Goal: Book appointment/travel/reservation: Book appointment/travel/reservation

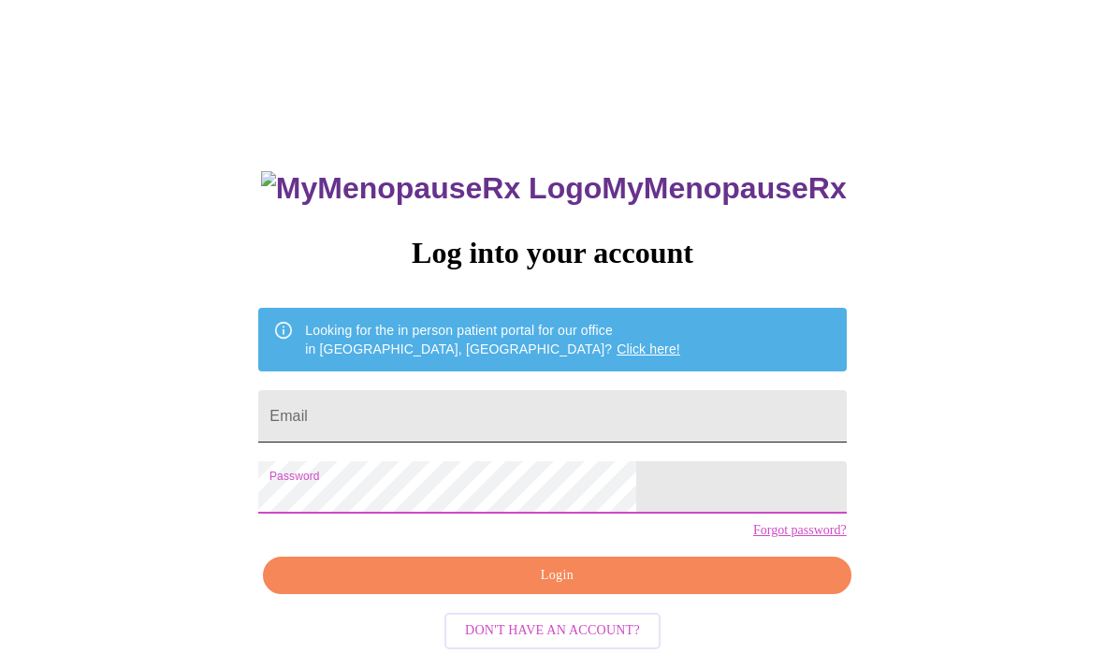
click at [428, 412] on input "Email" at bounding box center [552, 416] width 588 height 52
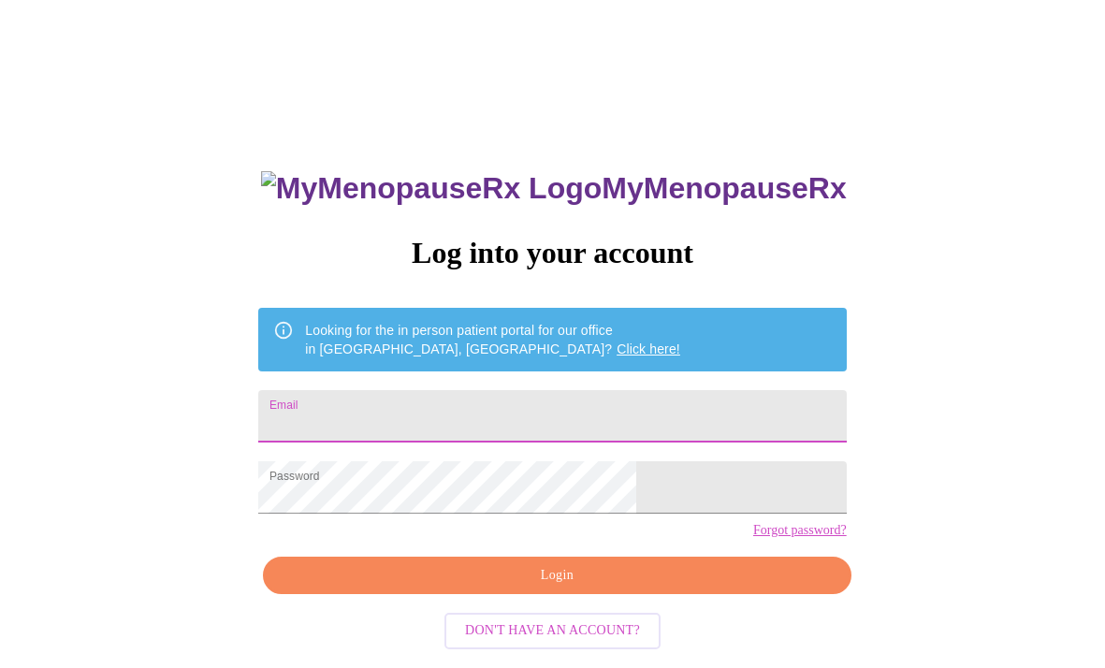
type input "[EMAIL_ADDRESS][DOMAIN_NAME]"
click at [471, 588] on span "Login" at bounding box center [557, 575] width 545 height 23
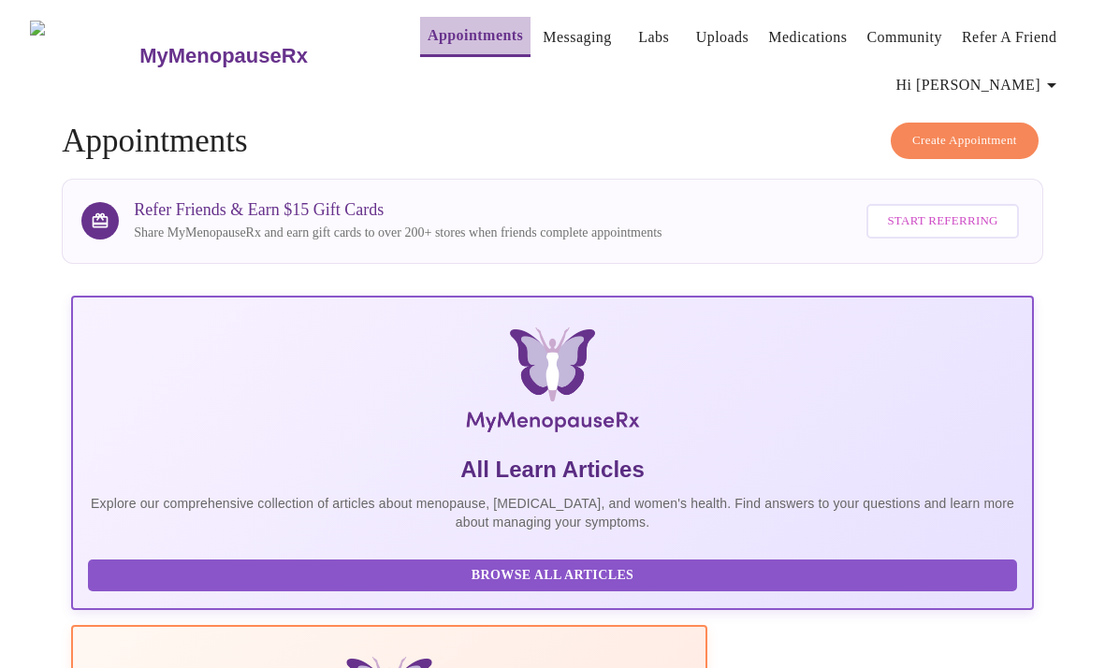
click at [440, 26] on link "Appointments" at bounding box center [475, 35] width 95 height 26
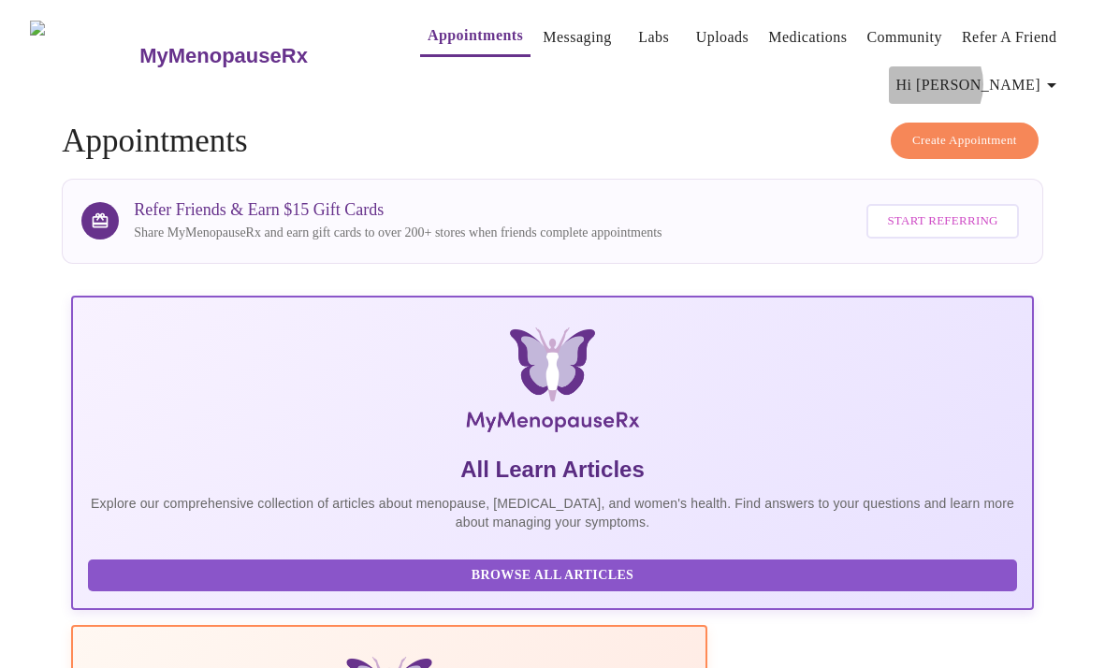
click at [1021, 77] on span "Hi [PERSON_NAME]" at bounding box center [980, 85] width 167 height 26
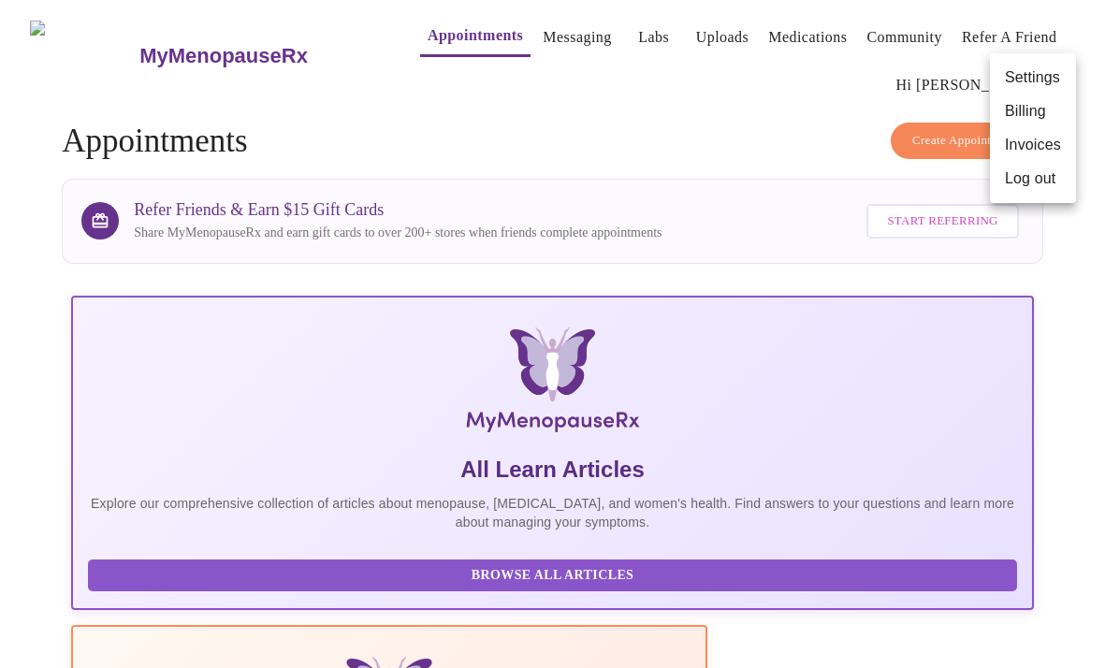
click at [724, 91] on div at bounding box center [552, 334] width 1105 height 668
click at [543, 38] on link "Messaging" at bounding box center [577, 37] width 68 height 26
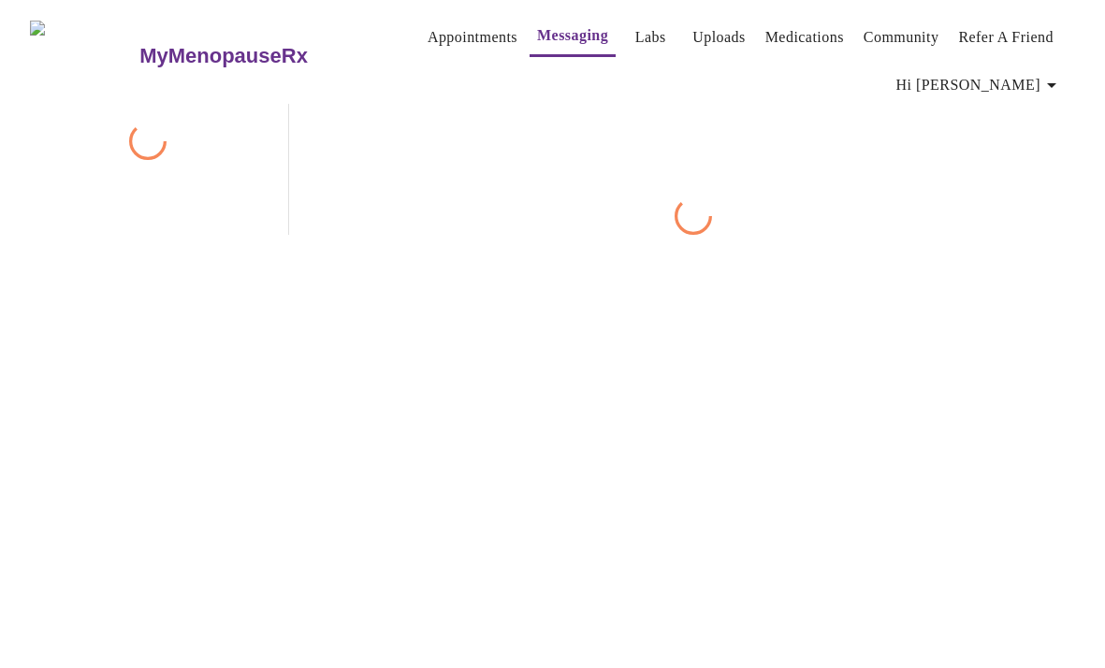
scroll to position [96, 0]
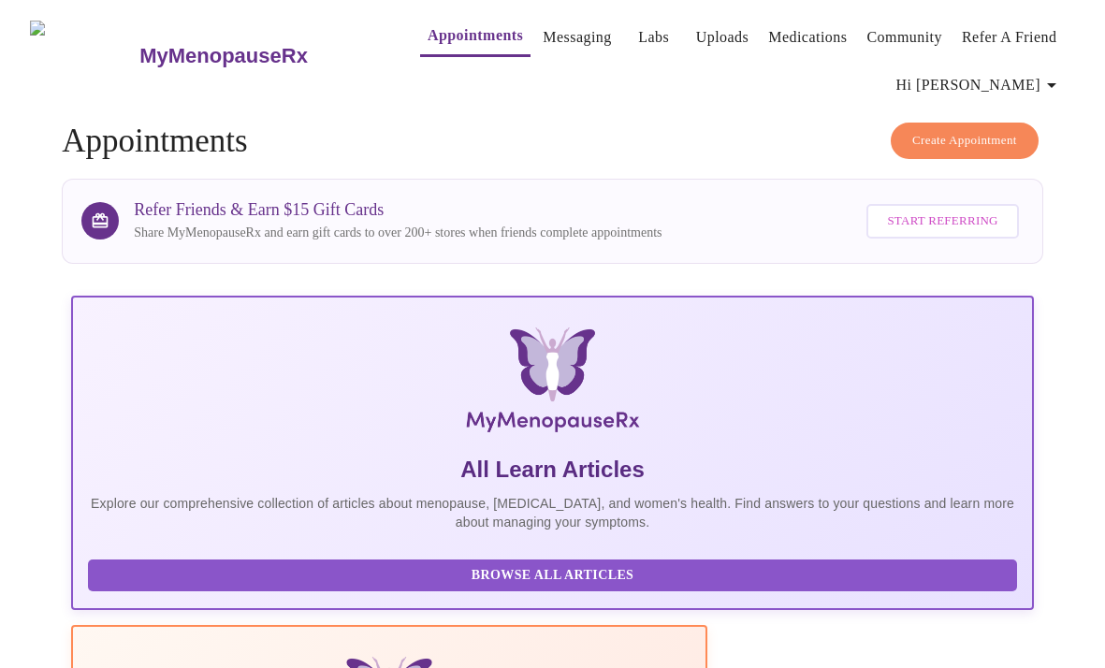
click at [696, 27] on link "Uploads" at bounding box center [722, 37] width 53 height 26
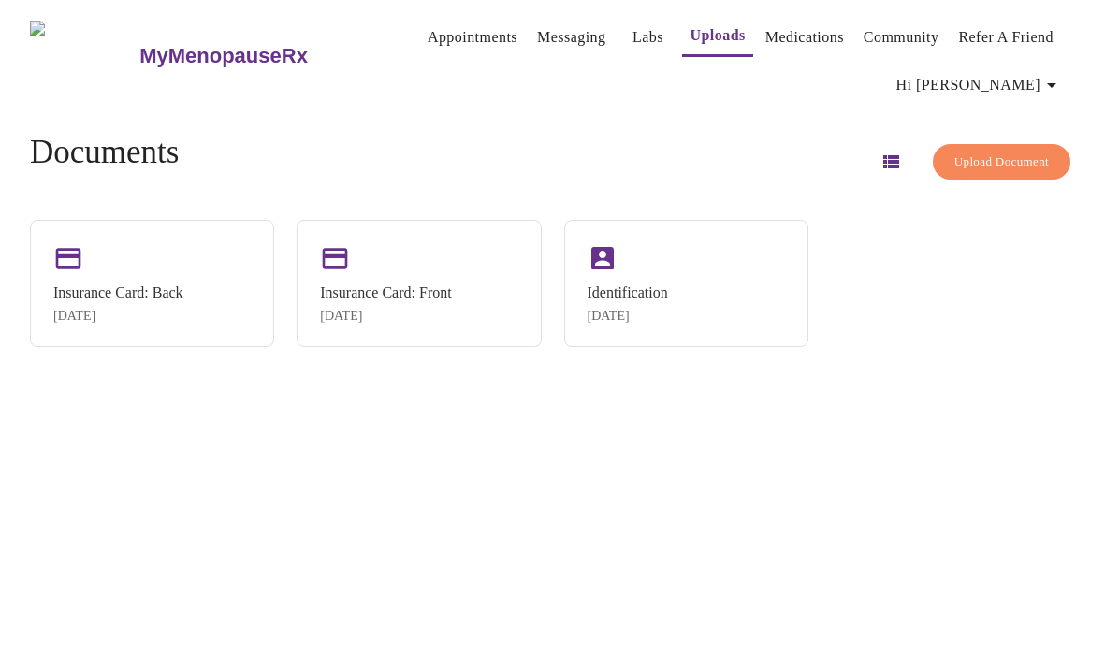
click at [673, 135] on div "Documents Upload Document" at bounding box center [552, 162] width 1045 height 56
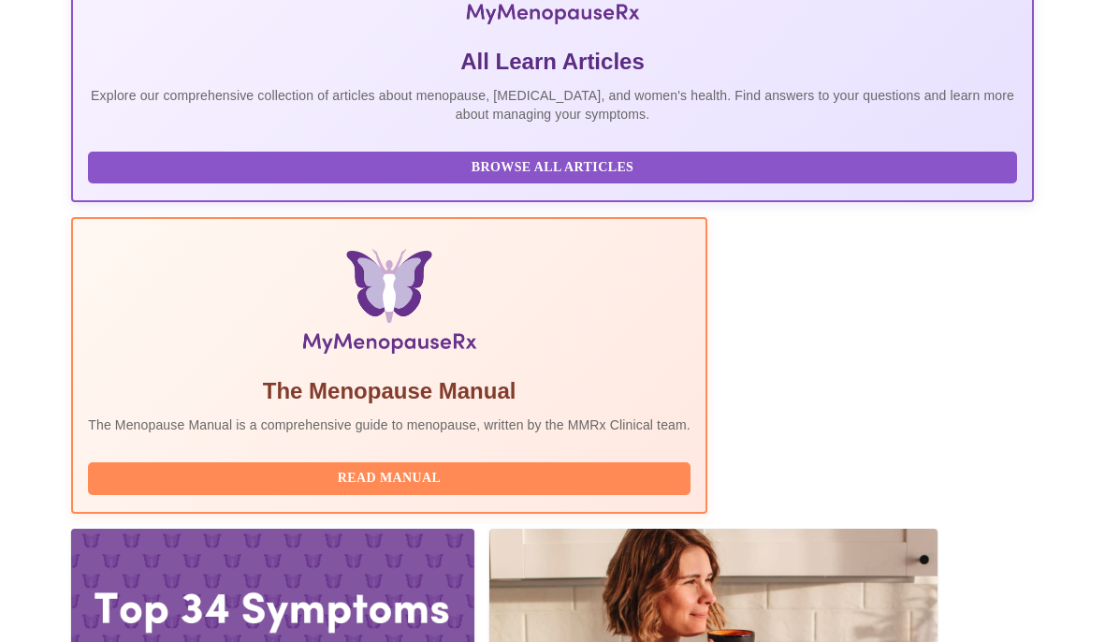
scroll to position [407, 0]
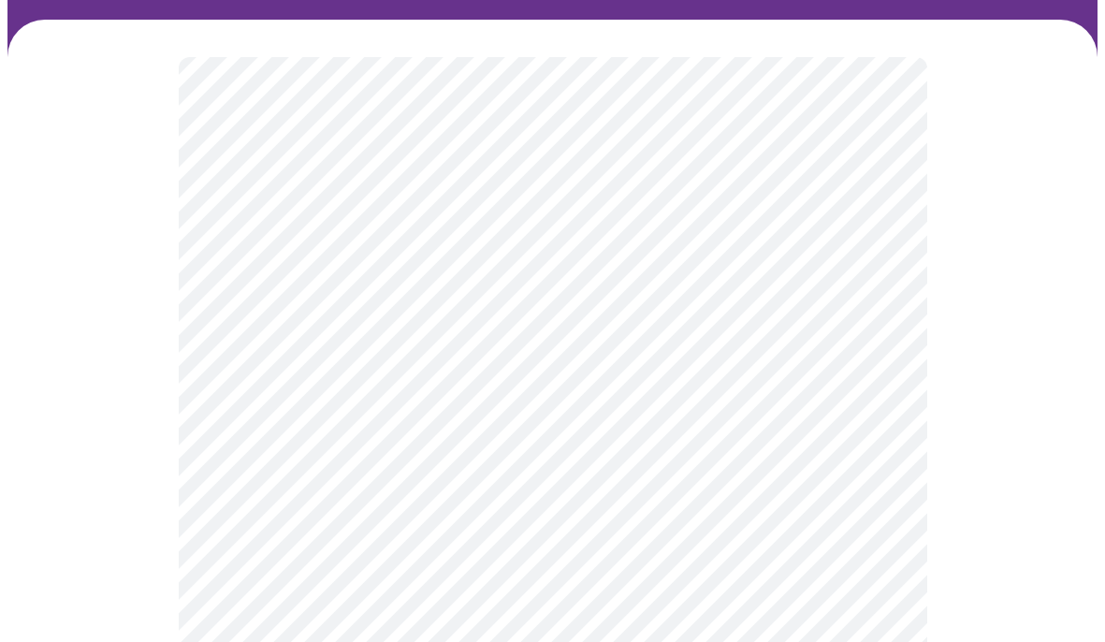
scroll to position [151, 0]
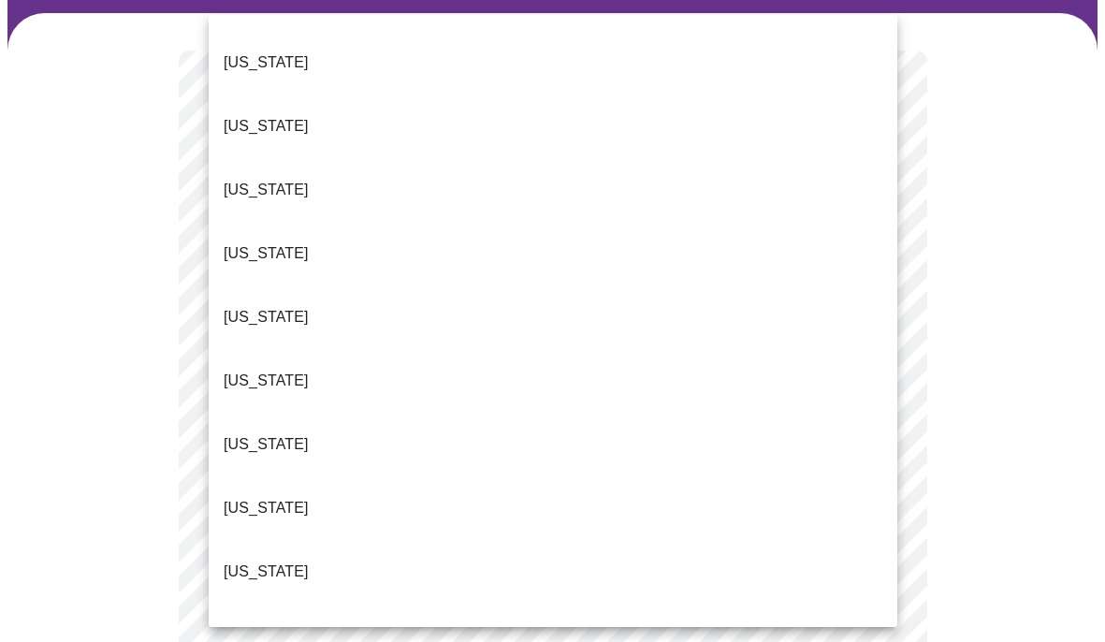
scroll to position [1836, 0]
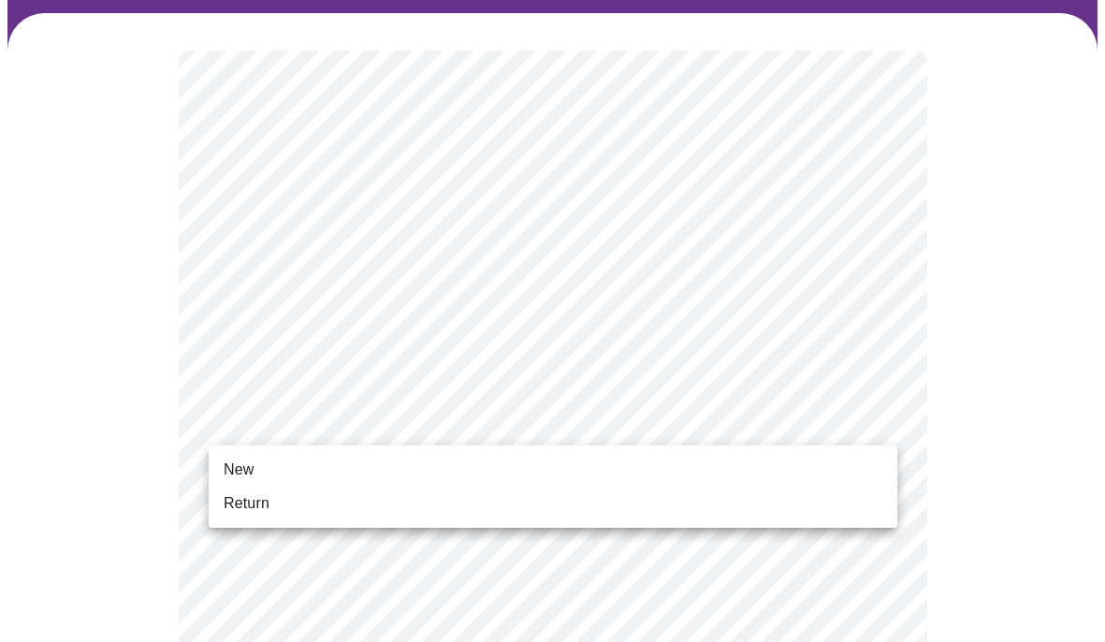
click at [559, 473] on li "New" at bounding box center [553, 470] width 689 height 34
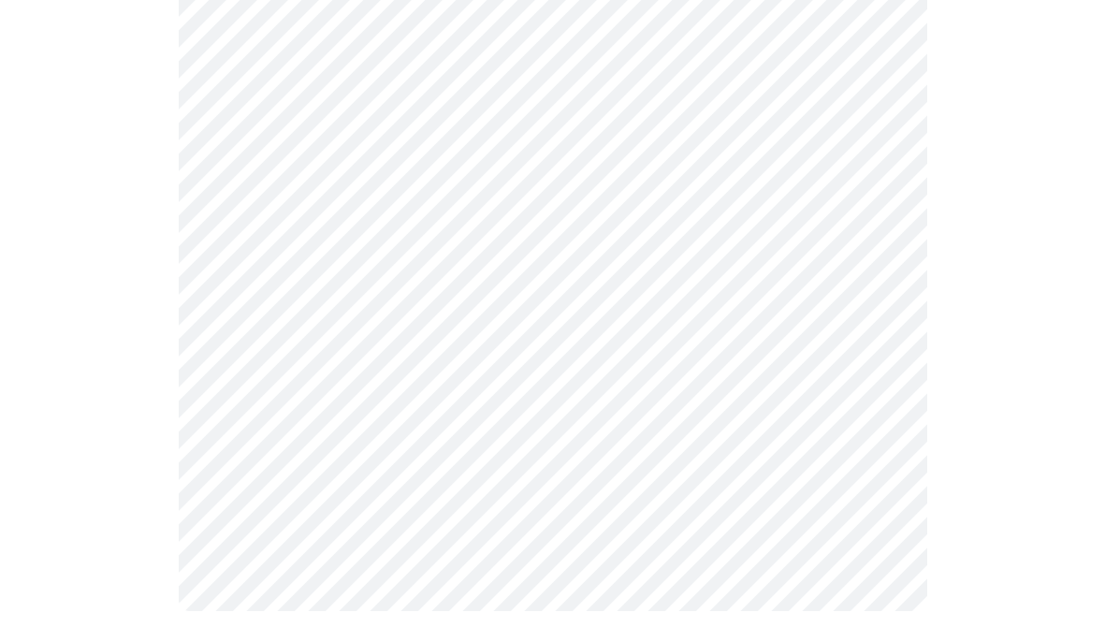
scroll to position [1066, 0]
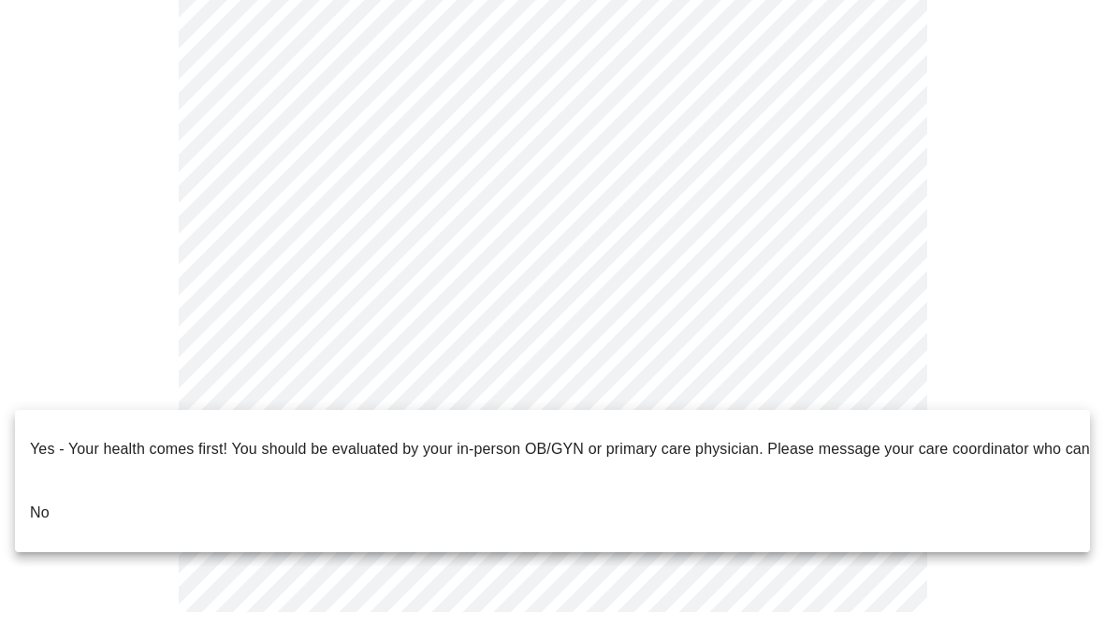
click at [289, 493] on li "No" at bounding box center [552, 513] width 1075 height 64
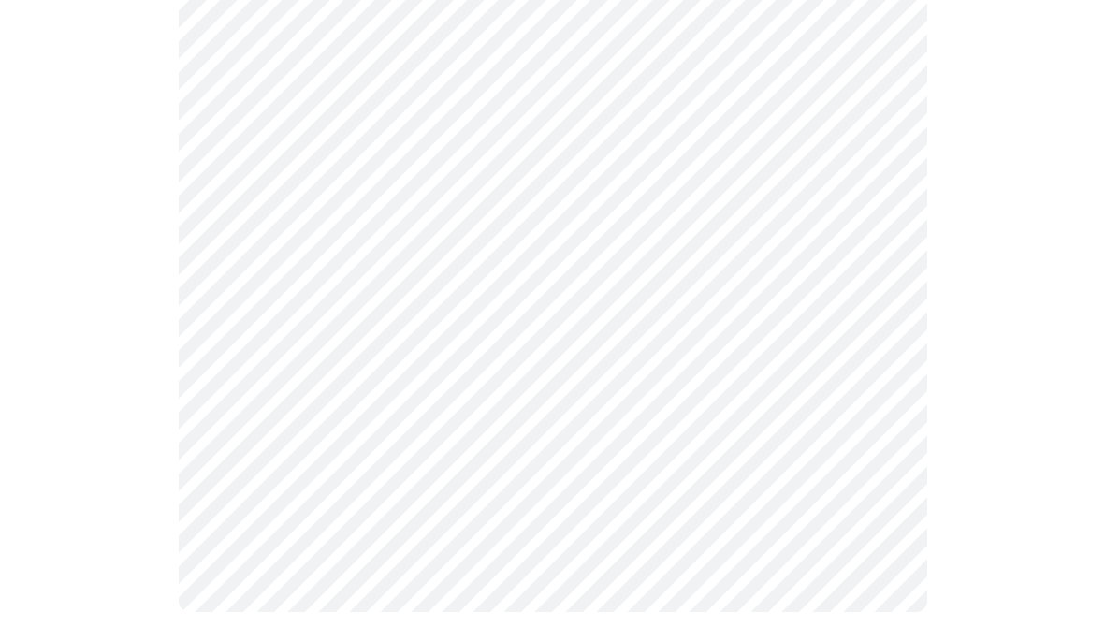
scroll to position [0, 0]
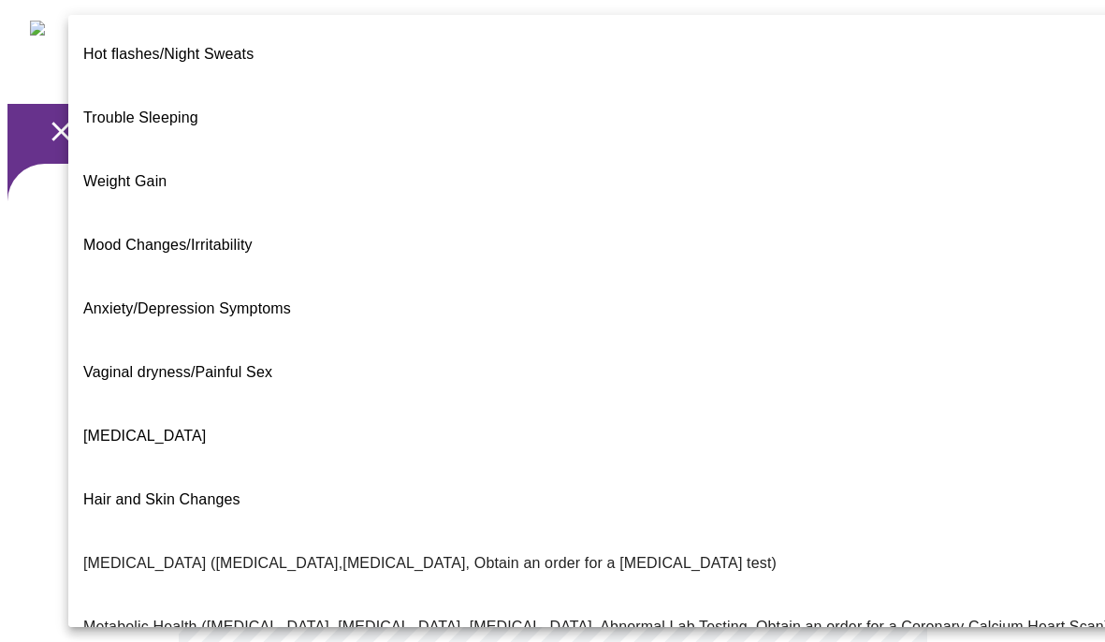
click at [882, 410] on body "MyMenopauseRx Appointments Messaging Labs Uploads Medications Community Refer a…" at bounding box center [552, 581] width 1090 height 1148
click at [192, 110] on span "Trouble Sleeping" at bounding box center [140, 118] width 115 height 16
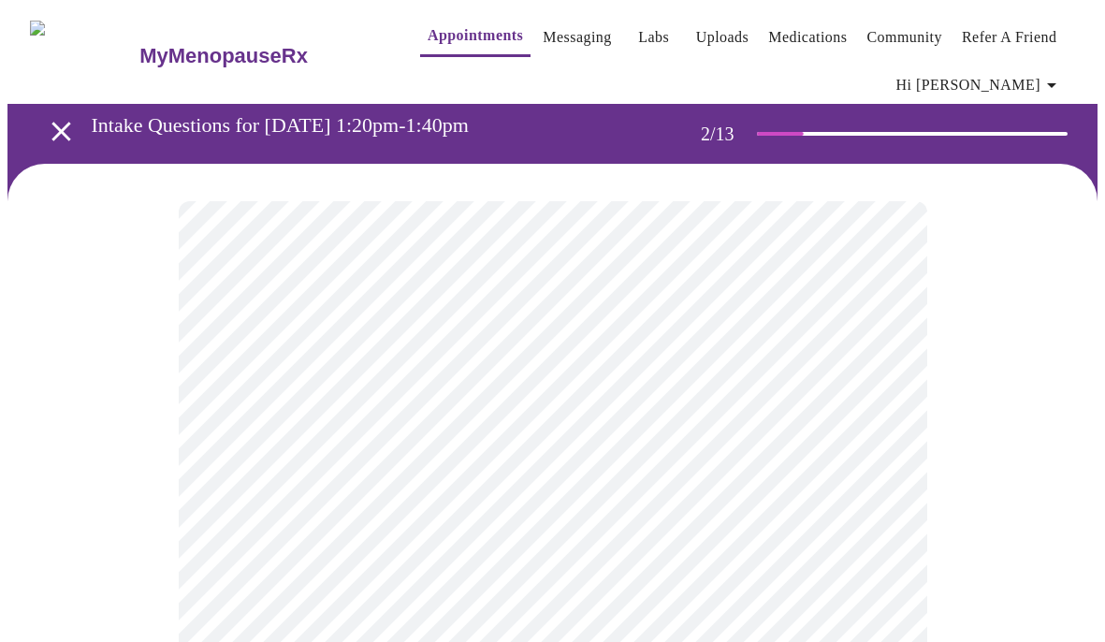
click at [883, 417] on body "MyMenopauseRx Appointments Messaging Labs Uploads Medications Community Refer a…" at bounding box center [552, 576] width 1090 height 1138
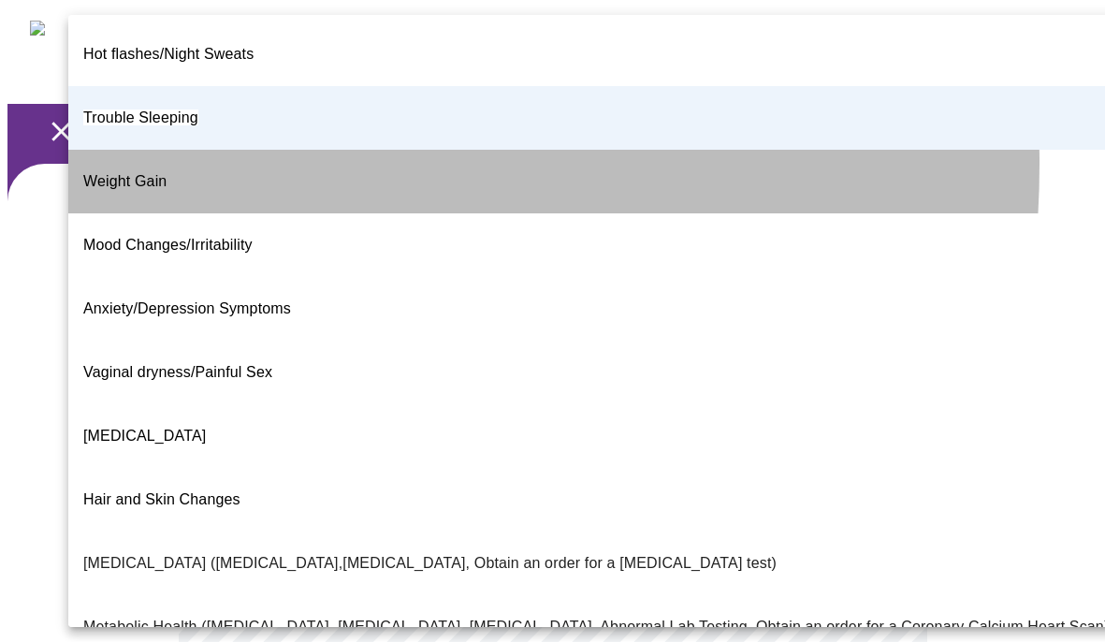
click at [168, 150] on li "Weight Gain" at bounding box center [596, 182] width 1056 height 64
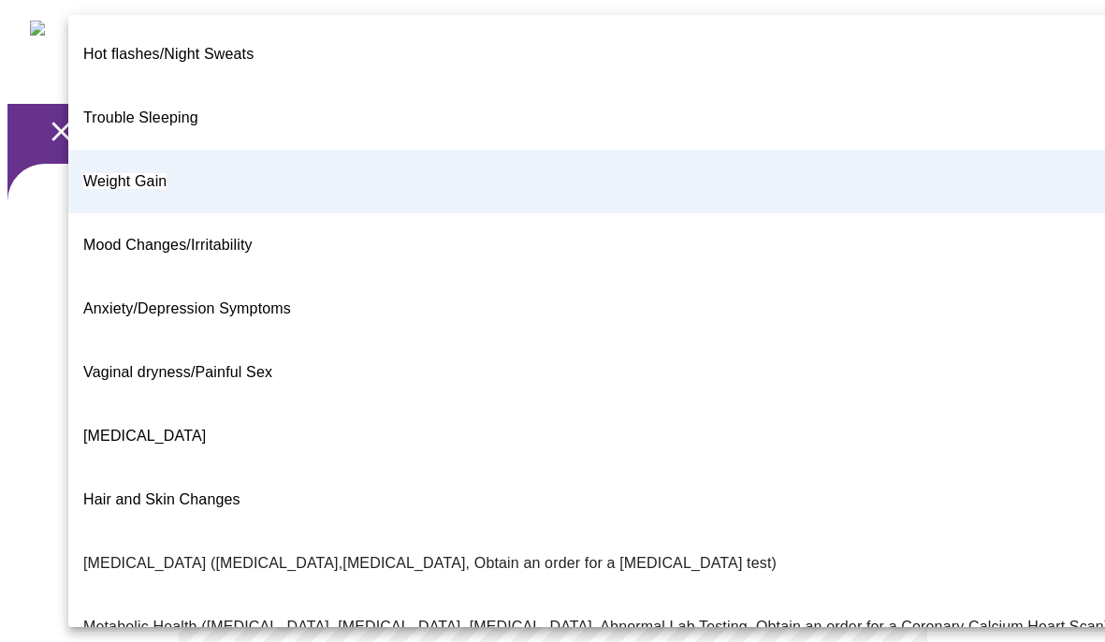
click at [880, 419] on body "MyMenopauseRx Appointments Messaging Labs Uploads Medications Community Refer a…" at bounding box center [552, 576] width 1090 height 1138
click at [1080, 330] on div at bounding box center [552, 321] width 1105 height 642
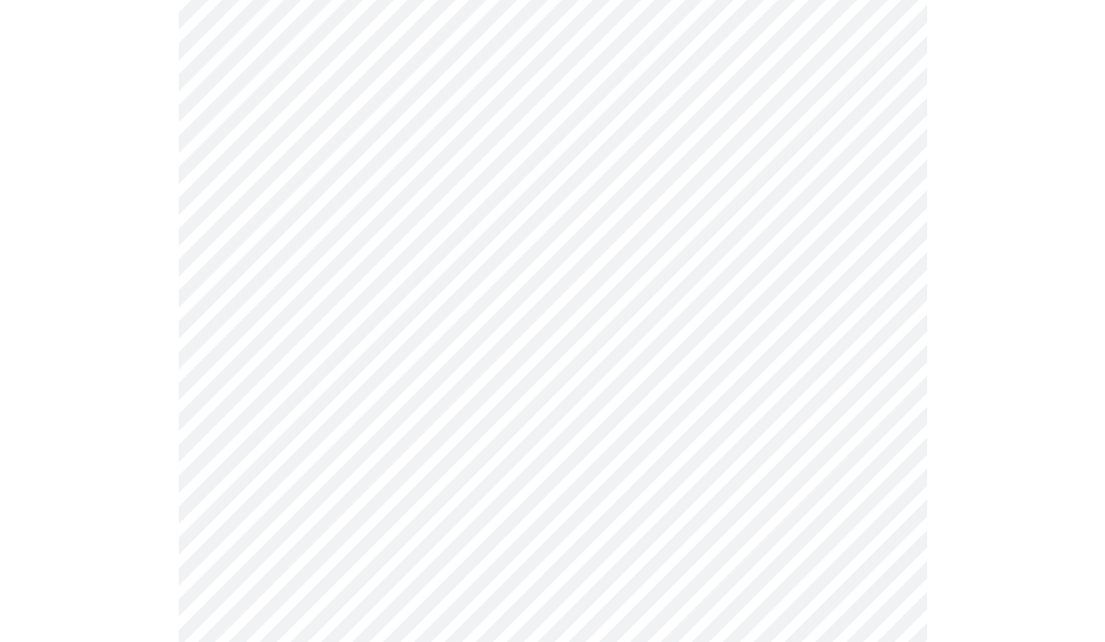
scroll to position [267, 0]
click at [881, 335] on body "MyMenopauseRx Appointments Messaging Labs Uploads Medications Community Refer a…" at bounding box center [552, 310] width 1090 height 1138
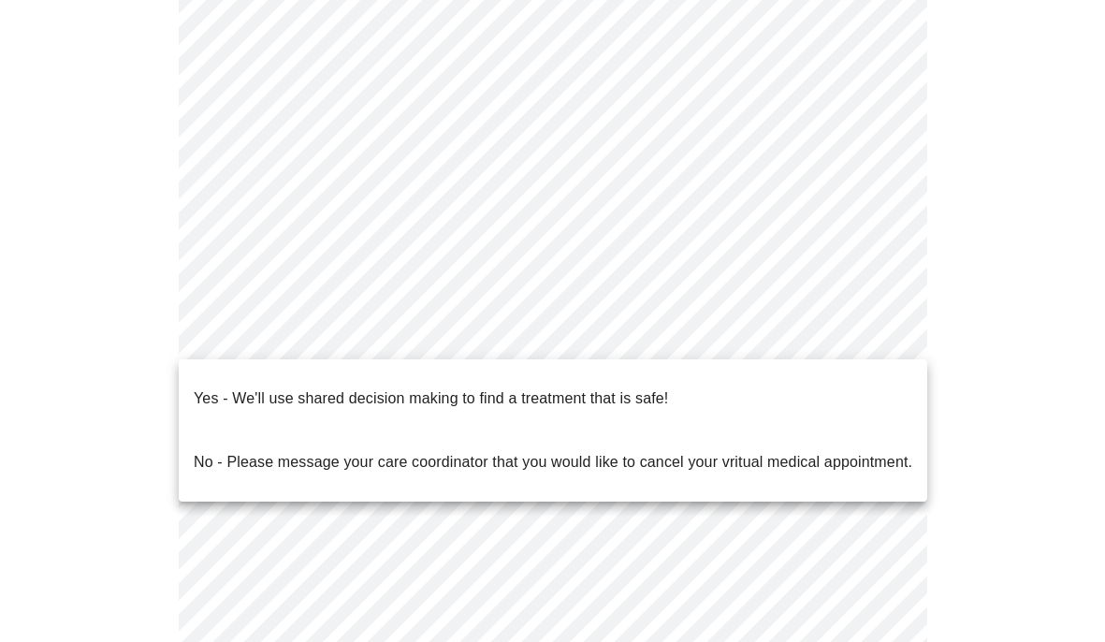
click at [565, 387] on p "Yes - We'll use shared decision making to find a treatment that is safe!" at bounding box center [431, 398] width 475 height 22
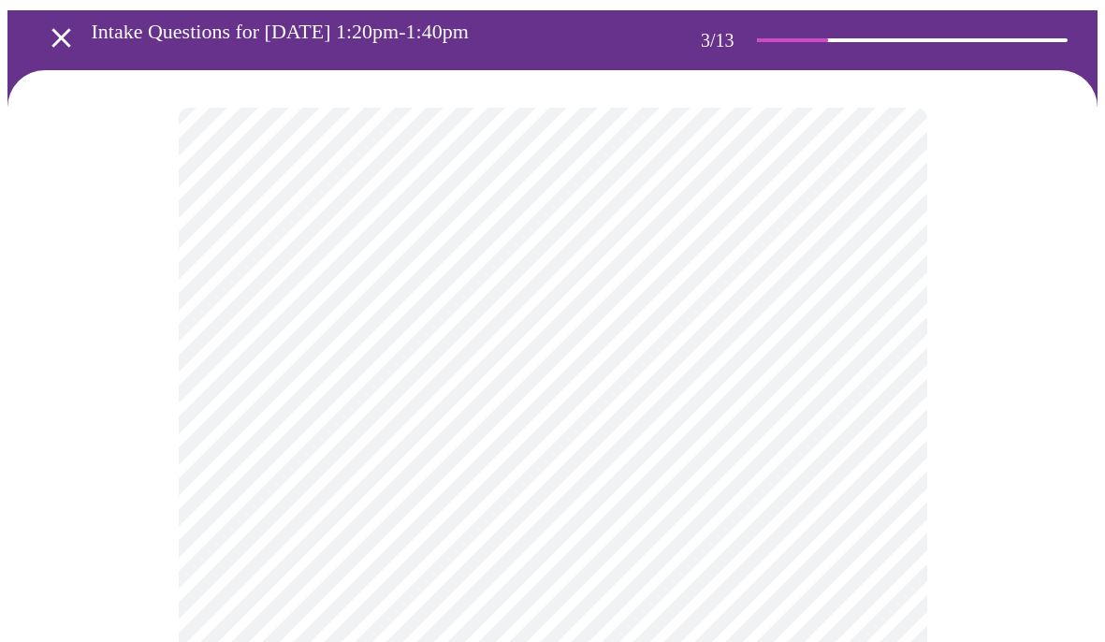
scroll to position [96, 0]
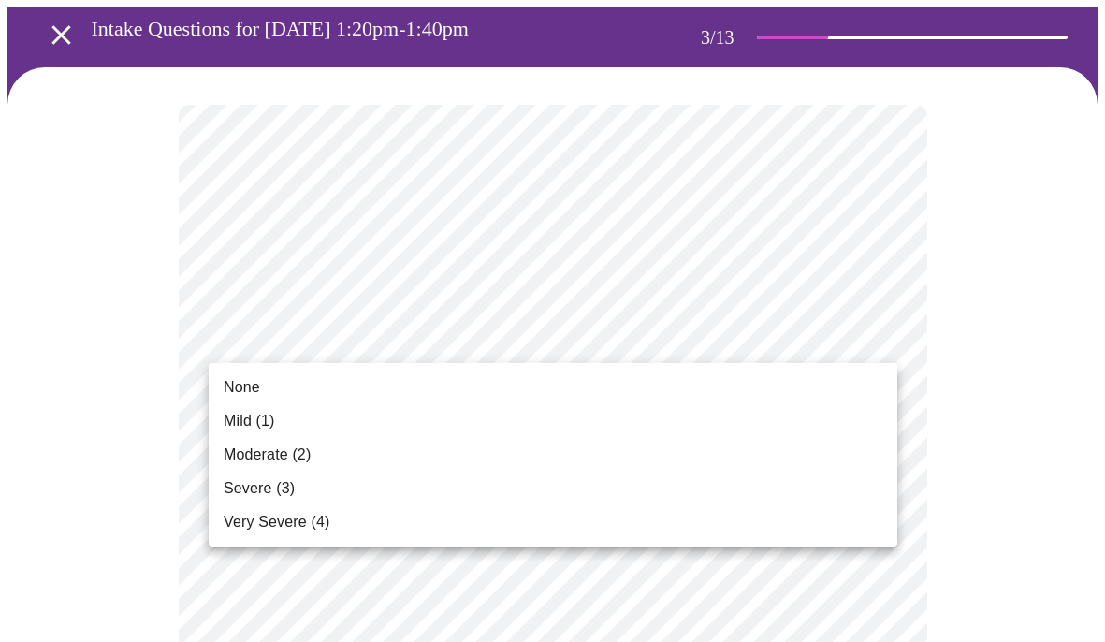
click at [298, 455] on span "Moderate (2)" at bounding box center [267, 455] width 87 height 22
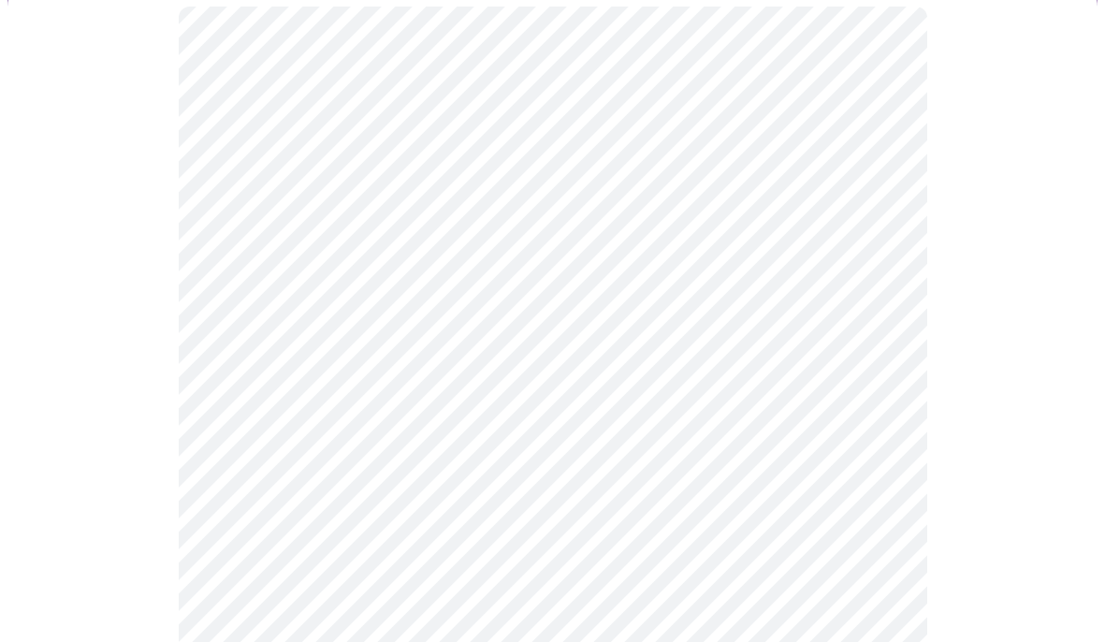
scroll to position [242, 0]
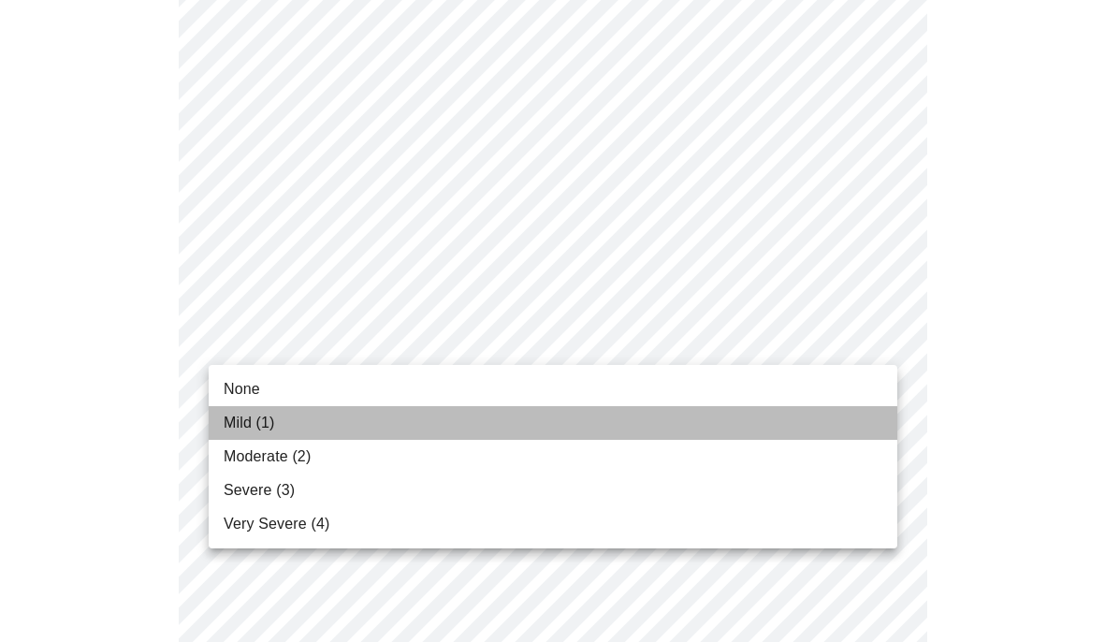
click at [638, 407] on li "Mild (1)" at bounding box center [553, 423] width 689 height 34
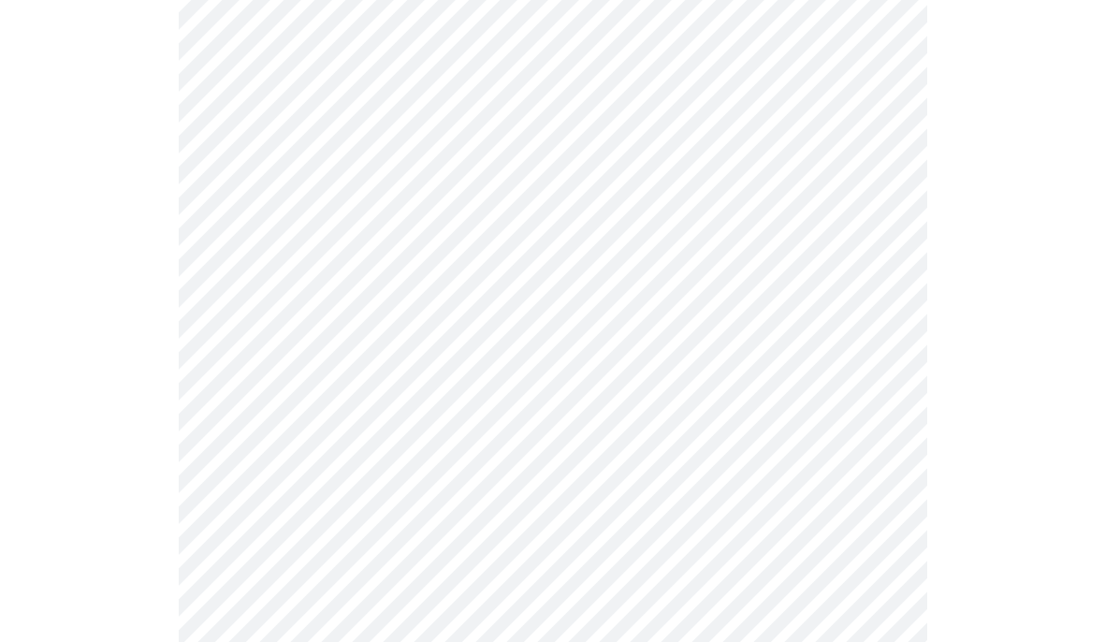
scroll to position [438, 0]
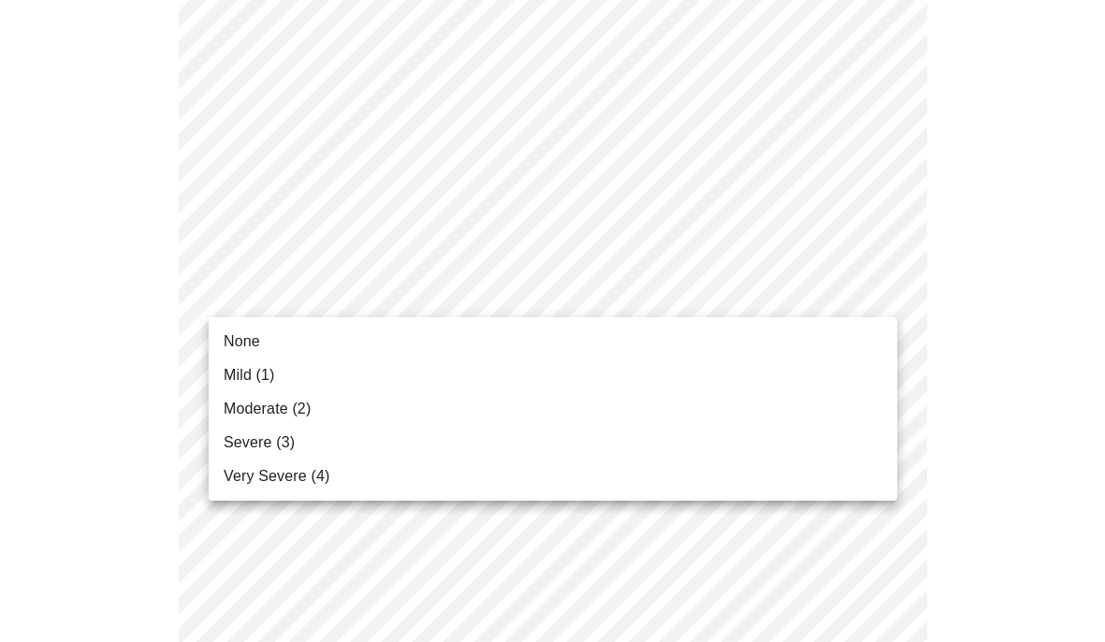
click at [268, 434] on span "Severe (3)" at bounding box center [259, 442] width 71 height 22
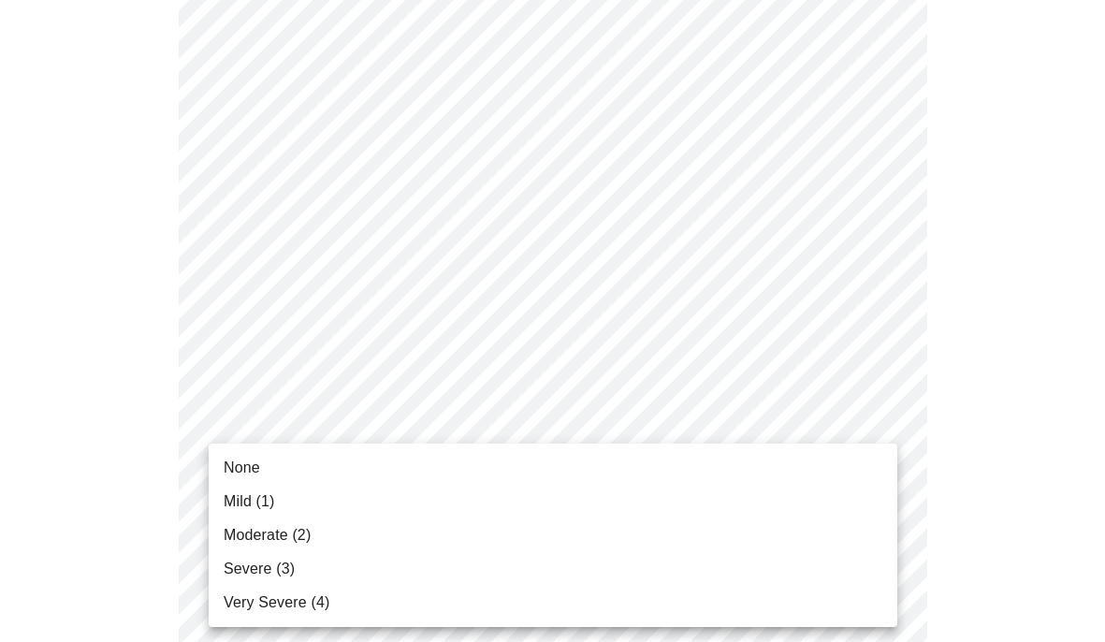
click at [286, 568] on span "Severe (3)" at bounding box center [259, 569] width 71 height 22
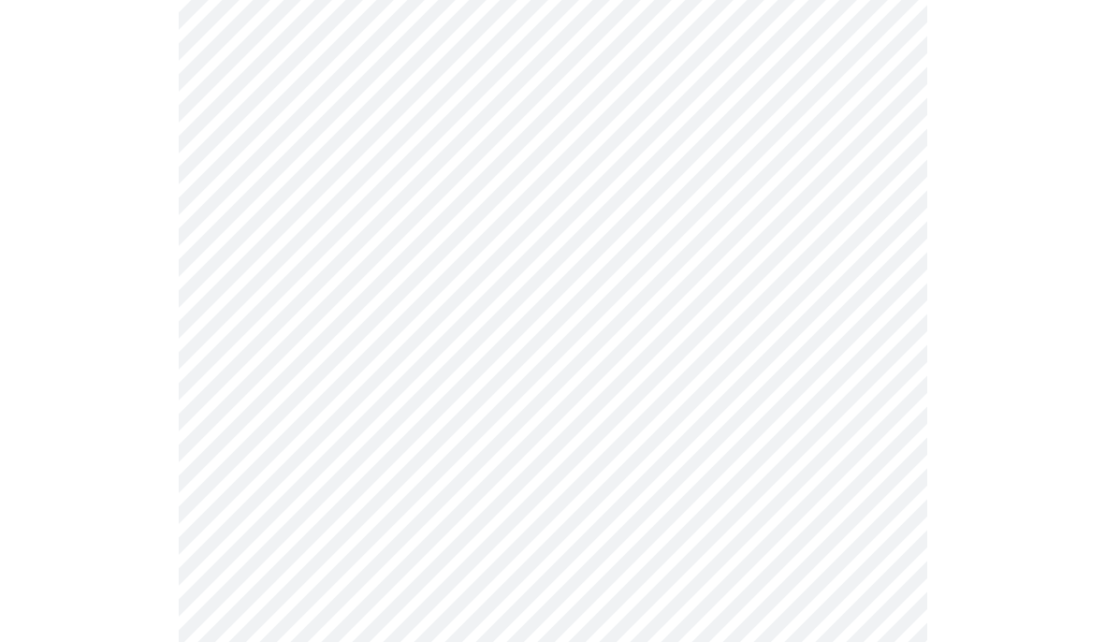
scroll to position [674, 0]
click at [881, 329] on body "MyMenopauseRx Appointments Messaging Labs Uploads Medications Community Refer a…" at bounding box center [552, 536] width 1090 height 2405
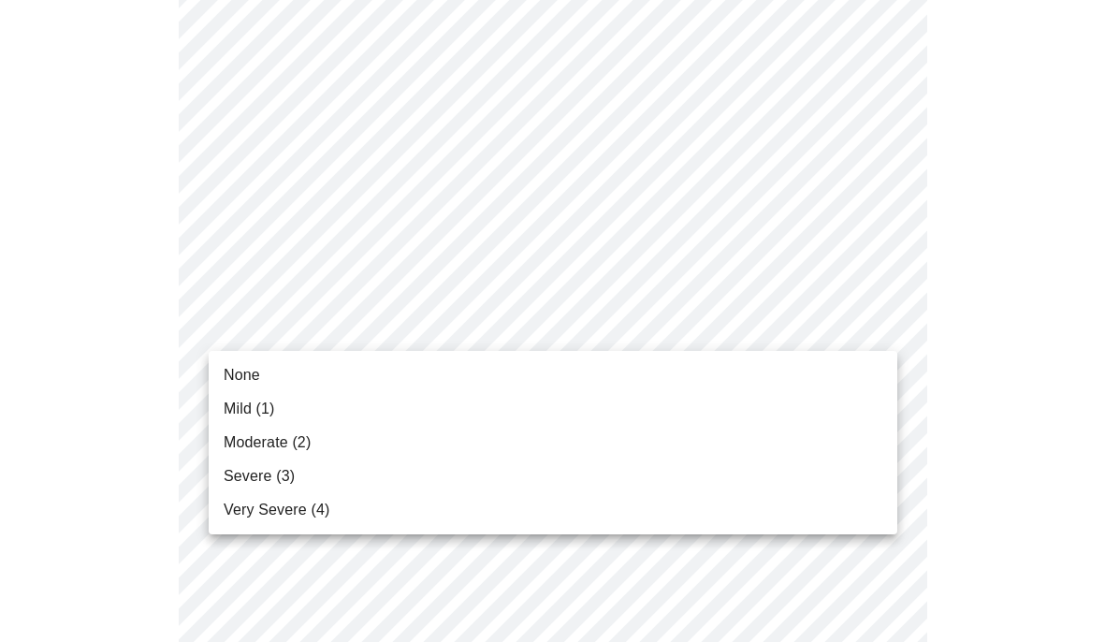
click at [414, 453] on li "Moderate (2)" at bounding box center [553, 443] width 689 height 34
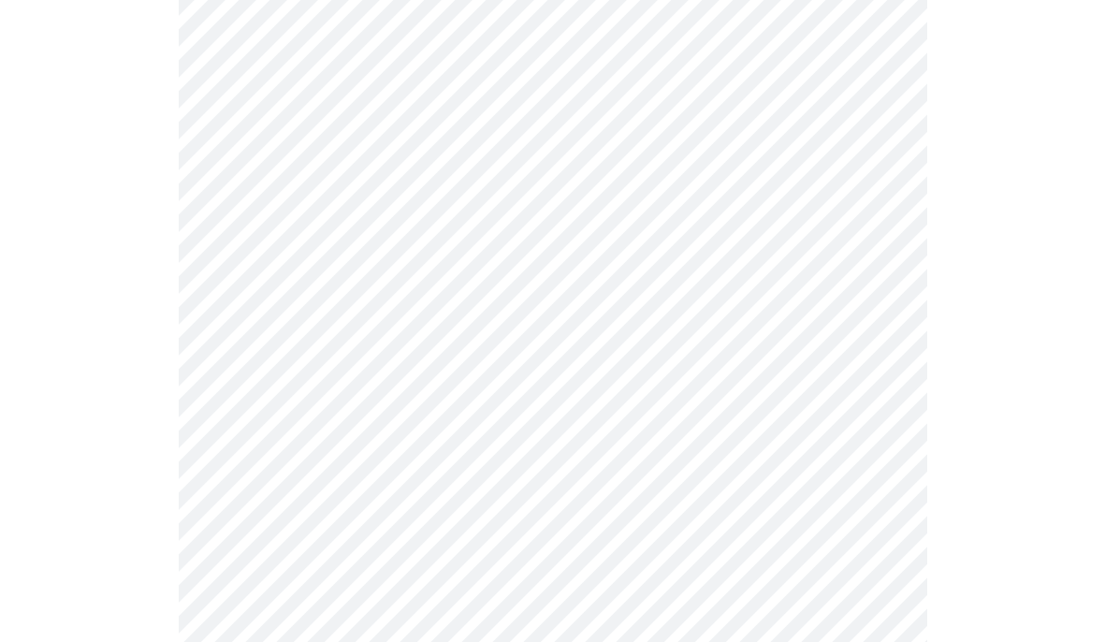
scroll to position [829, 0]
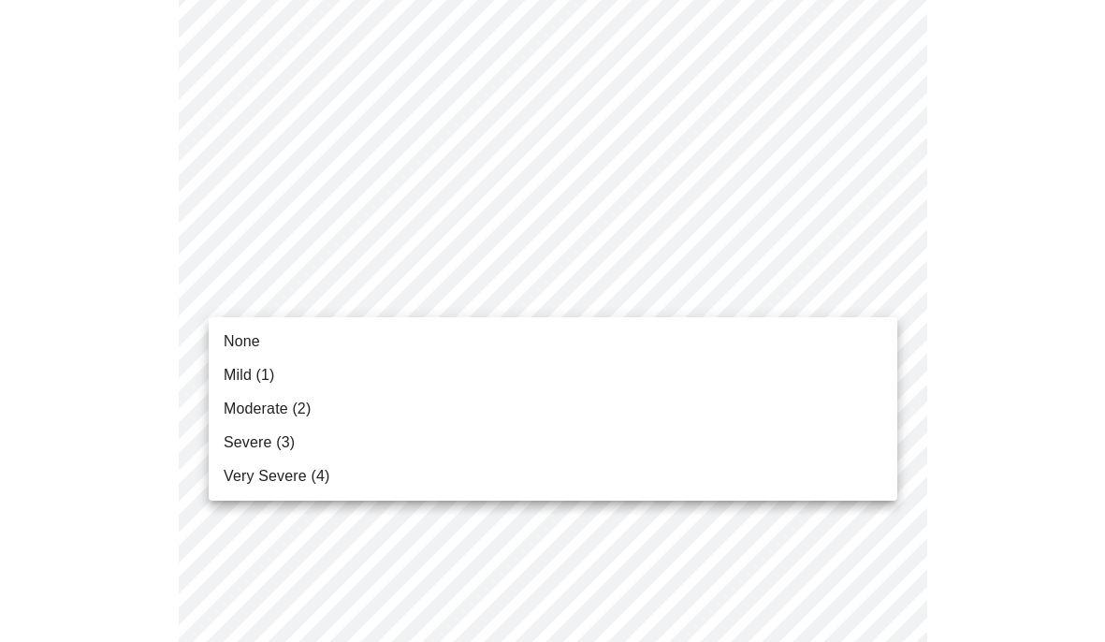
click at [881, 293] on body "MyMenopauseRx Appointments Messaging Labs Uploads Medications Community Refer a…" at bounding box center [552, 367] width 1090 height 2379
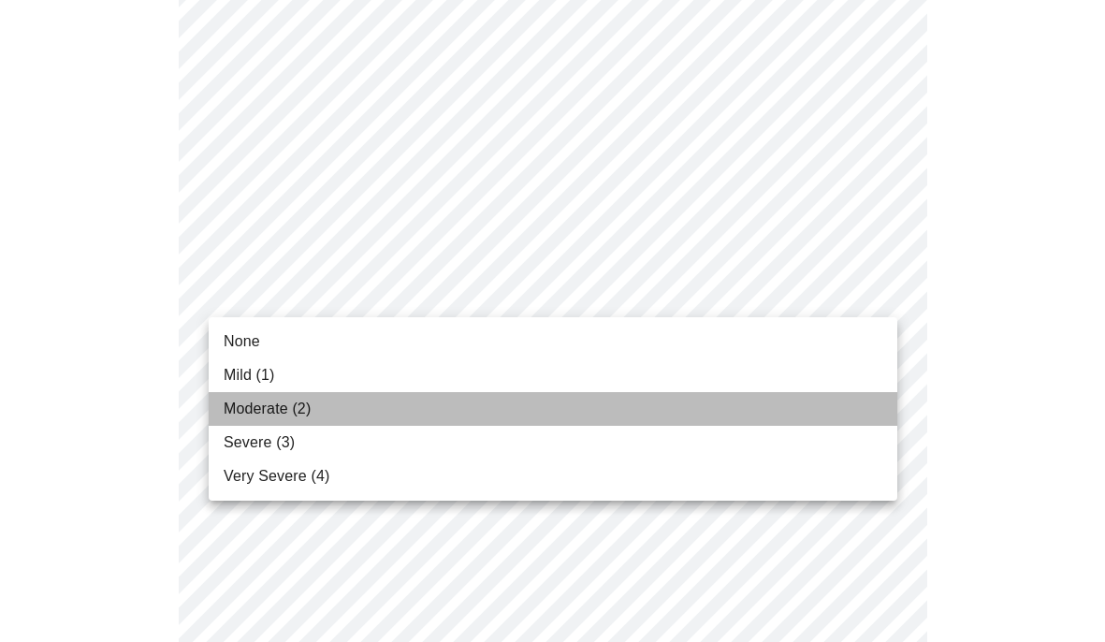
click at [352, 399] on li "Moderate (2)" at bounding box center [553, 409] width 689 height 34
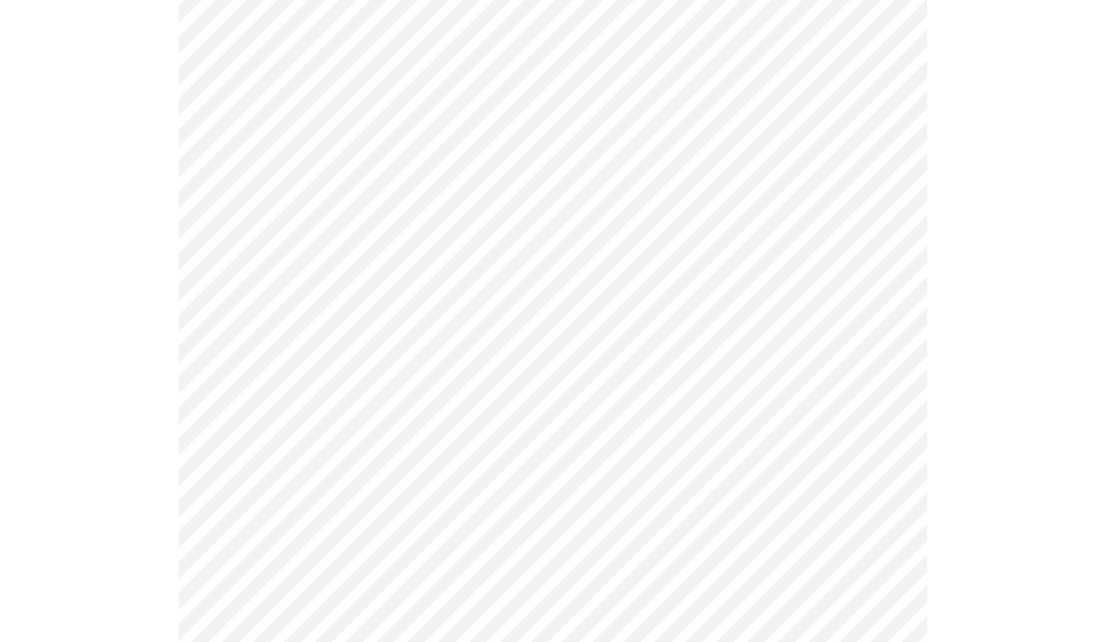
scroll to position [1001, 0]
click at [877, 265] on body "MyMenopauseRx Appointments Messaging Labs Uploads Medications Community Refer a…" at bounding box center [552, 183] width 1090 height 2354
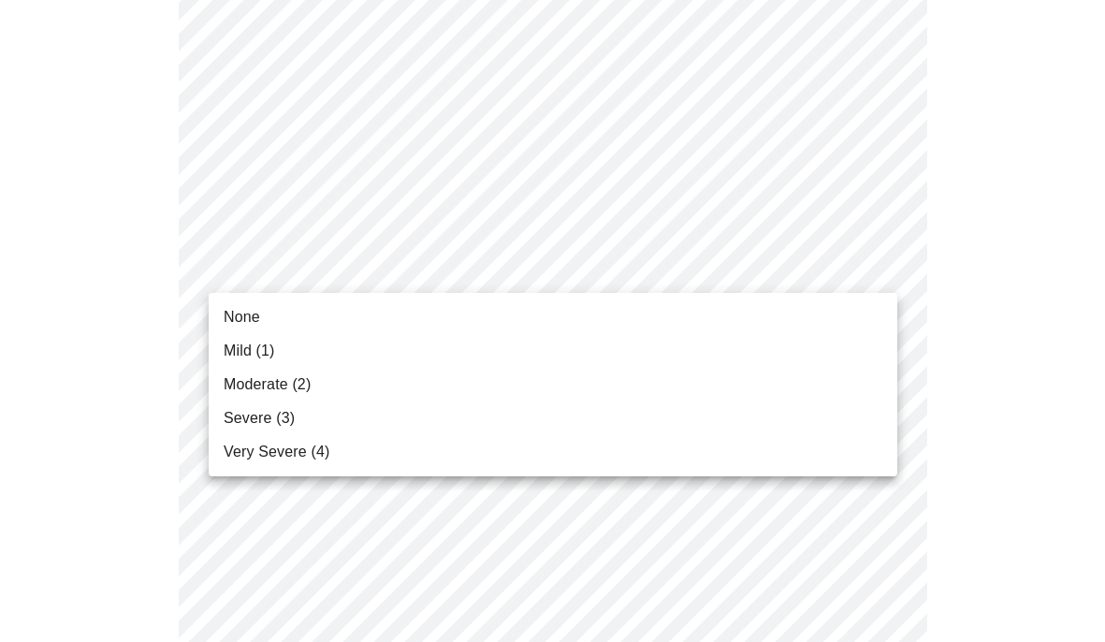
click at [446, 407] on li "Severe (3)" at bounding box center [553, 419] width 689 height 34
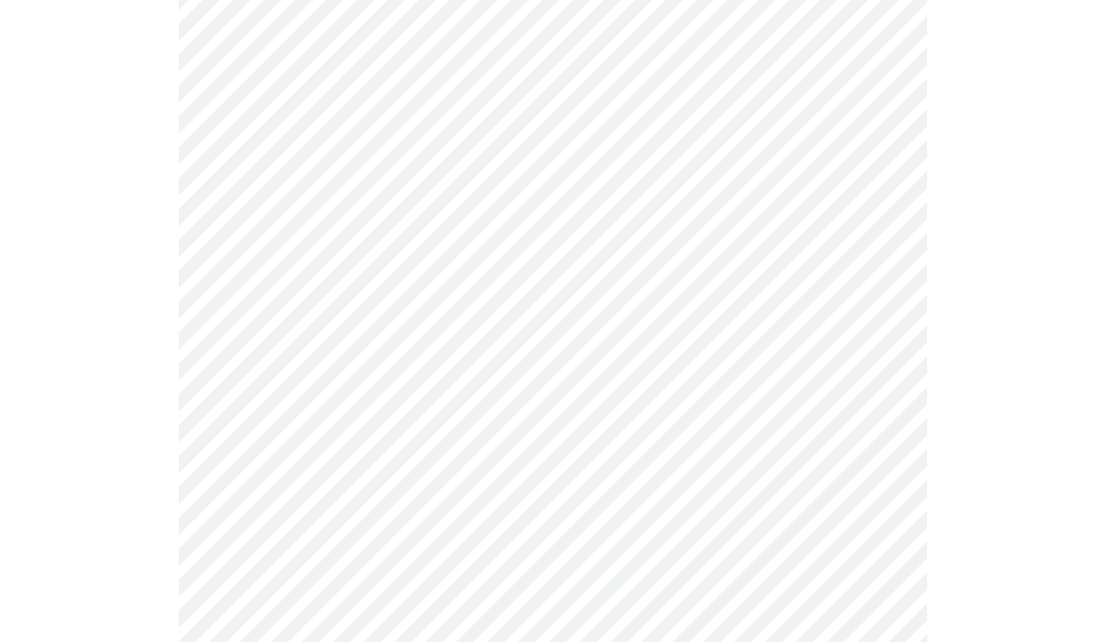
scroll to position [1105, 0]
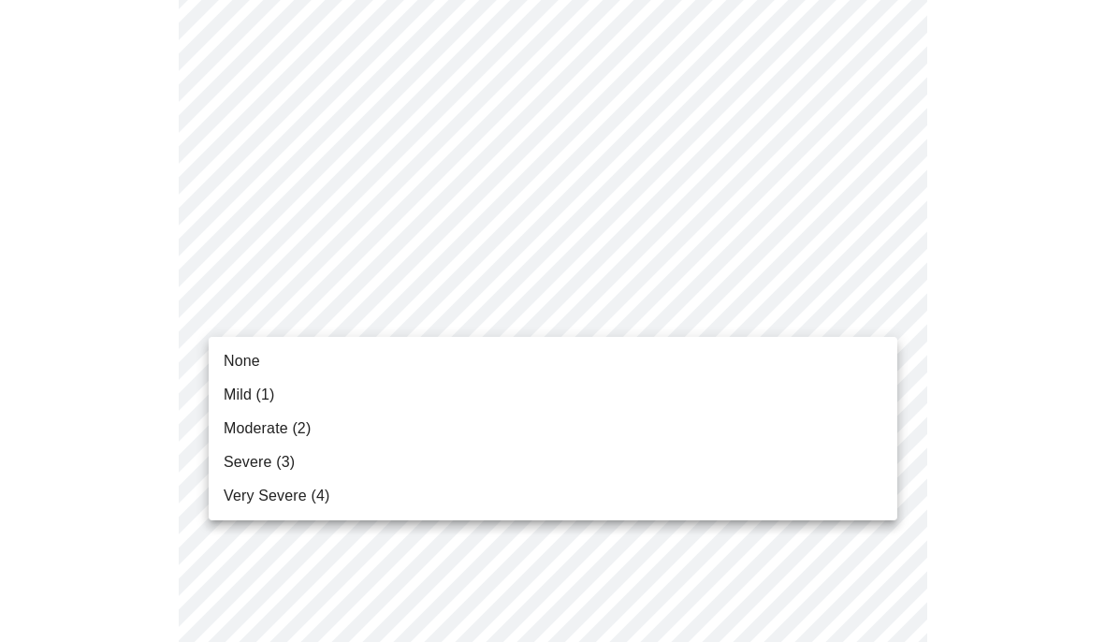
click at [866, 309] on body "MyMenopauseRx Appointments Messaging Labs Uploads Medications Community Refer a…" at bounding box center [552, 66] width 1090 height 2329
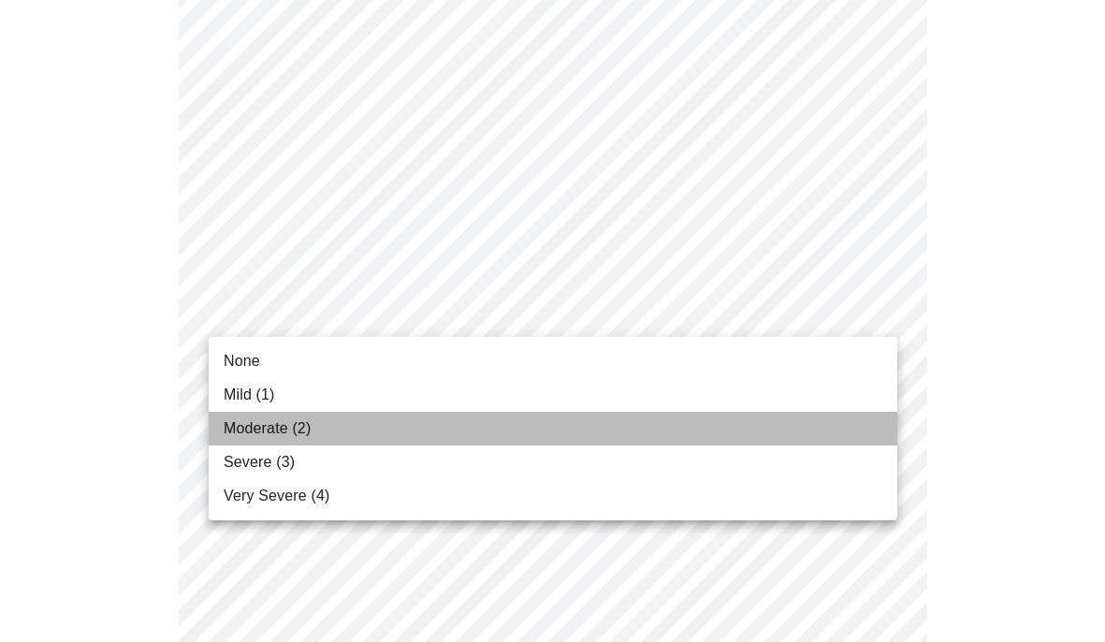
click at [387, 430] on li "Moderate (2)" at bounding box center [553, 429] width 689 height 34
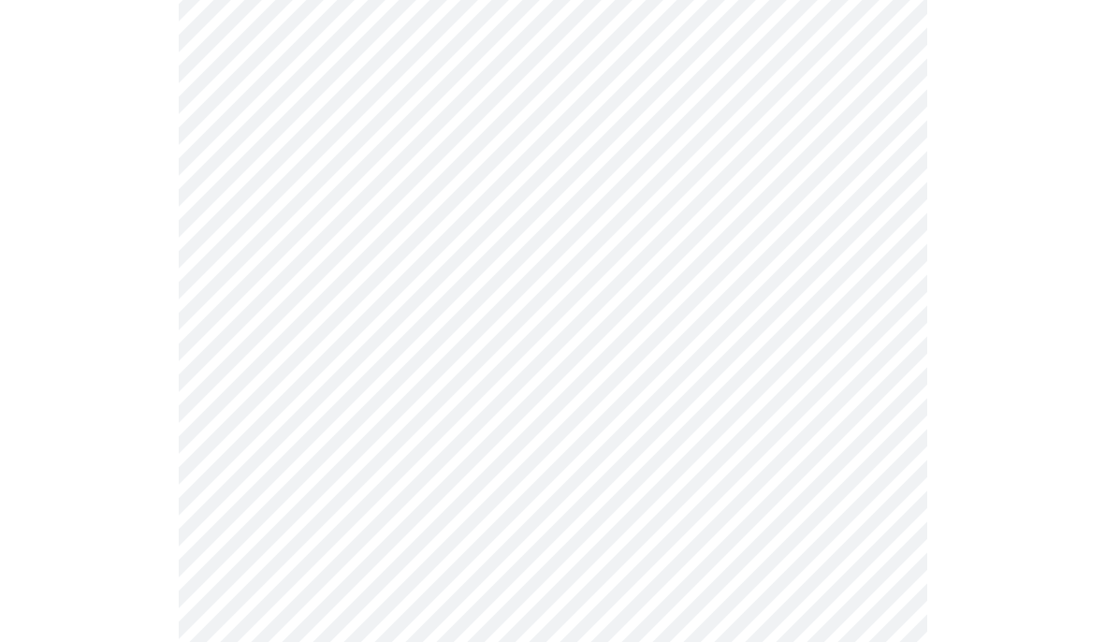
scroll to position [1314, 0]
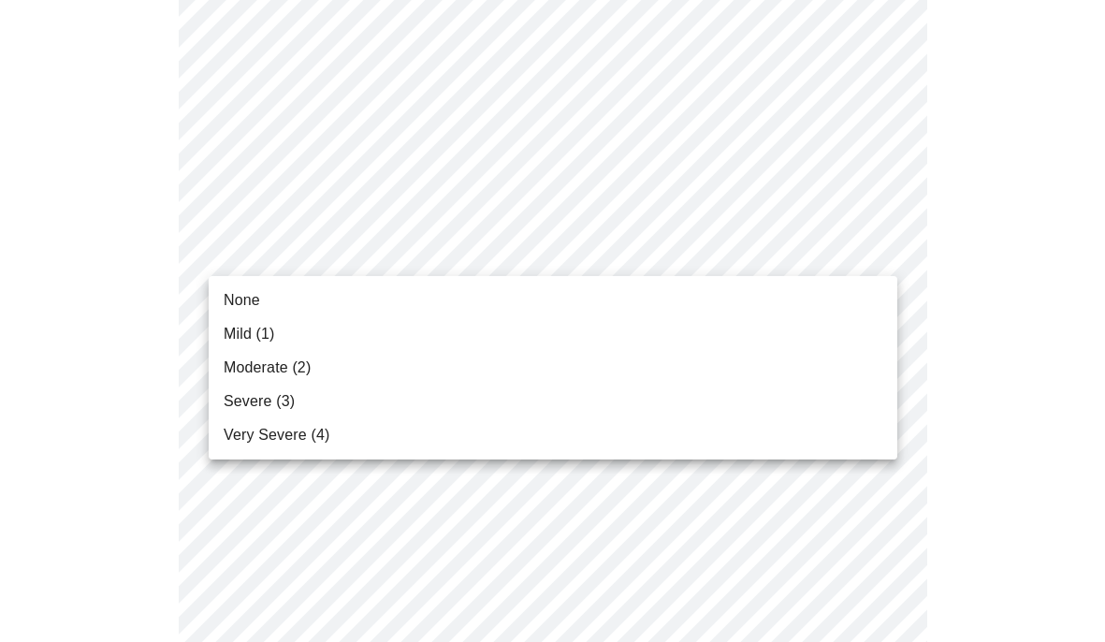
click at [319, 300] on li "None" at bounding box center [553, 301] width 689 height 34
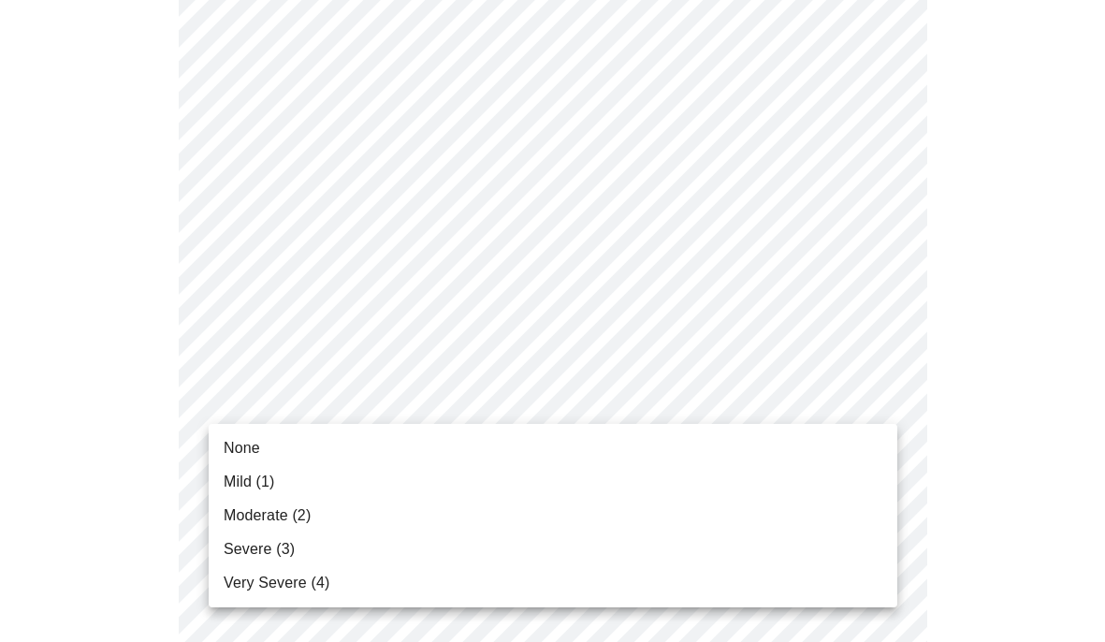
click at [288, 519] on span "Moderate (2)" at bounding box center [267, 515] width 87 height 22
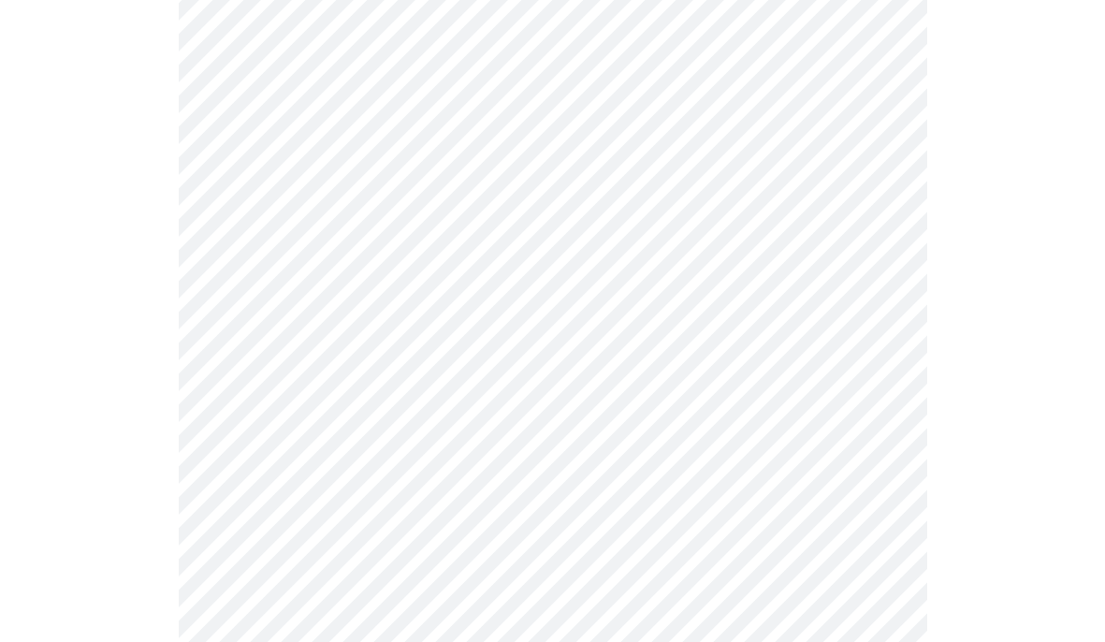
scroll to position [1560, 0]
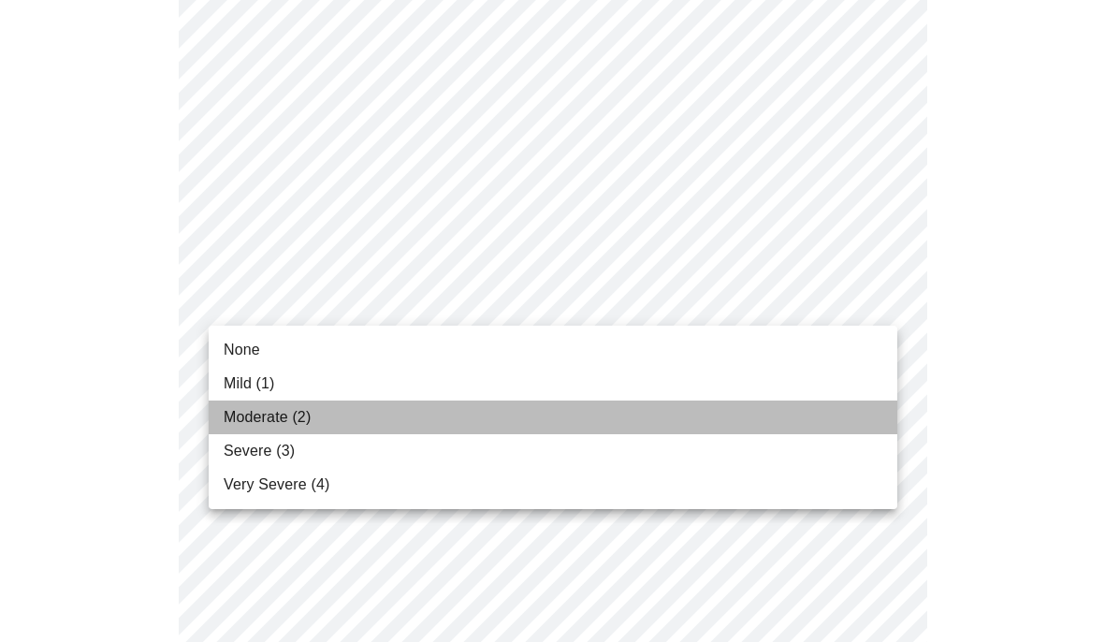
click at [260, 416] on span "Moderate (2)" at bounding box center [267, 417] width 87 height 22
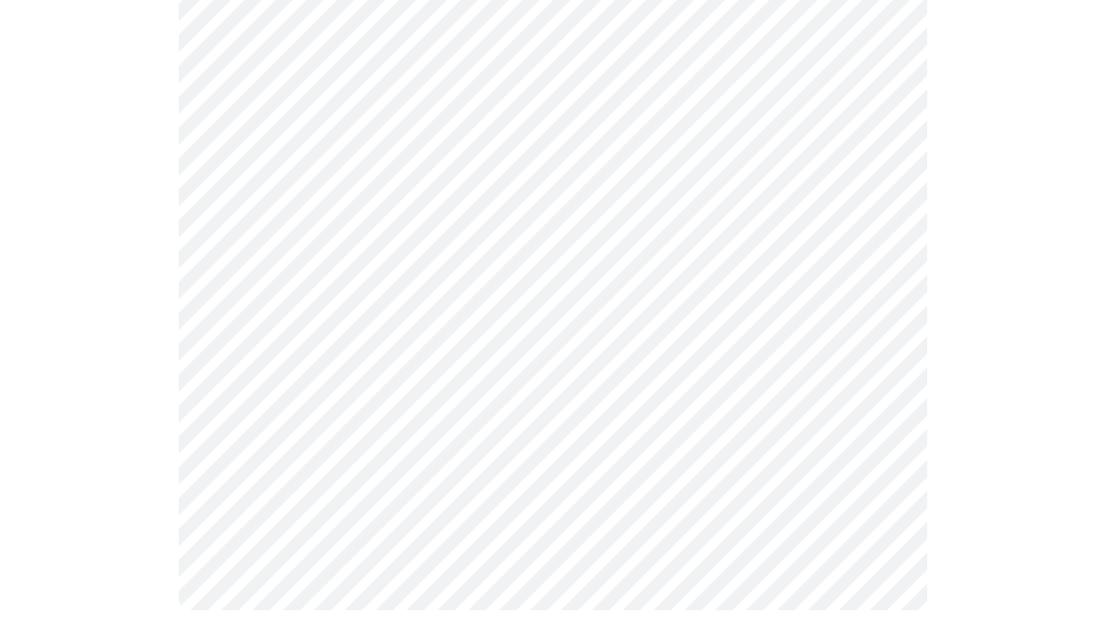
scroll to position [1586, 0]
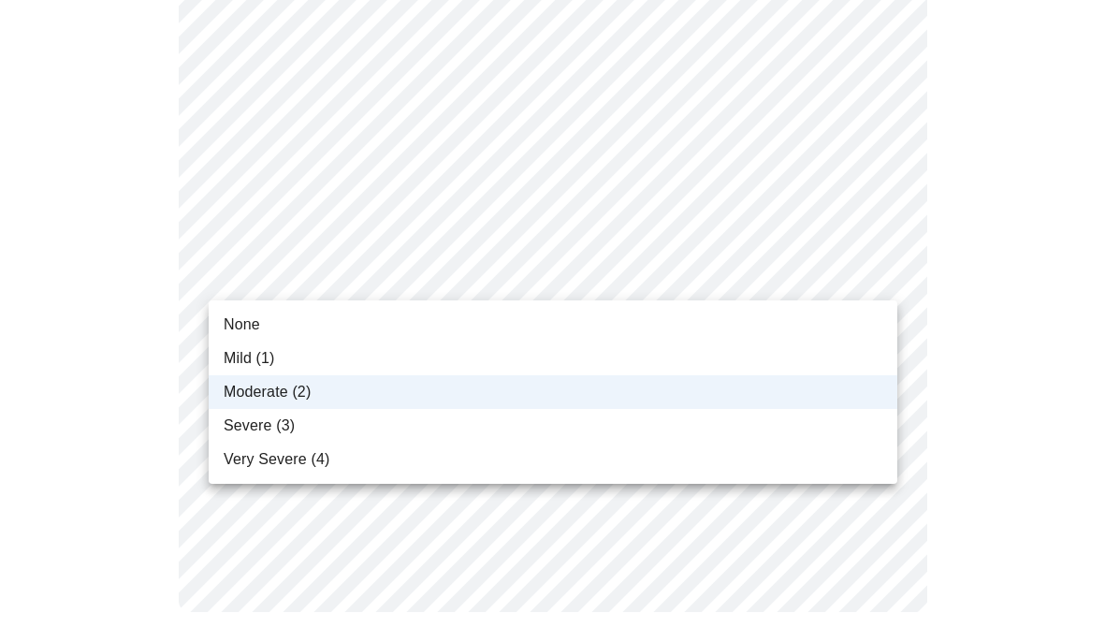
click at [286, 423] on span "Severe (3)" at bounding box center [259, 426] width 71 height 22
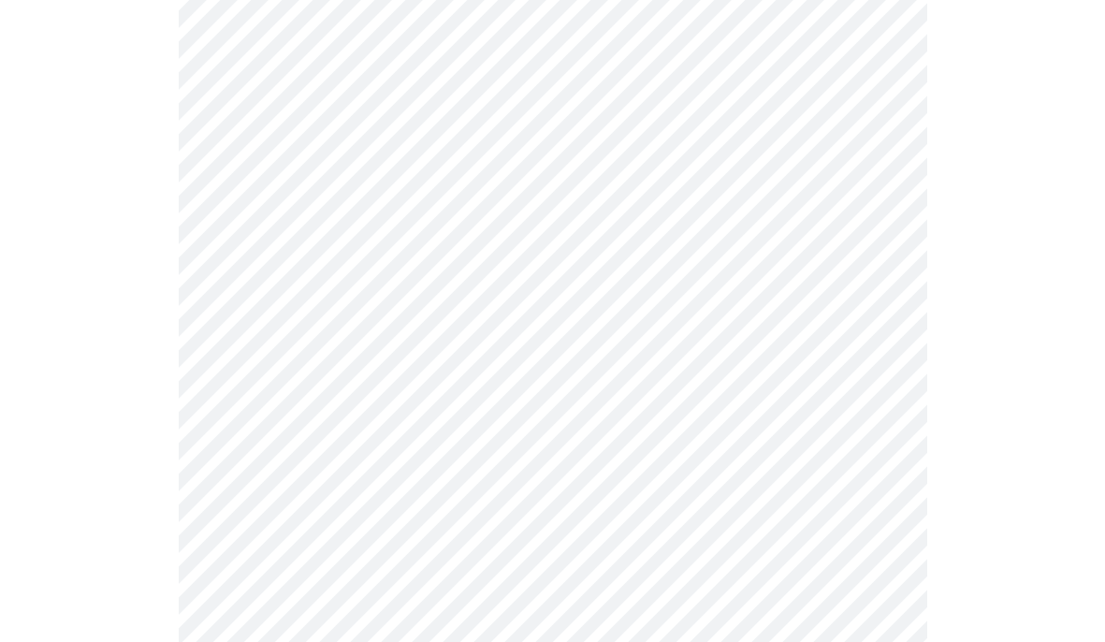
scroll to position [774, 0]
click at [880, 391] on body "MyMenopauseRx Appointments Messaging Labs Uploads Medications Community Refer a…" at bounding box center [552, 167] width 1090 height 1869
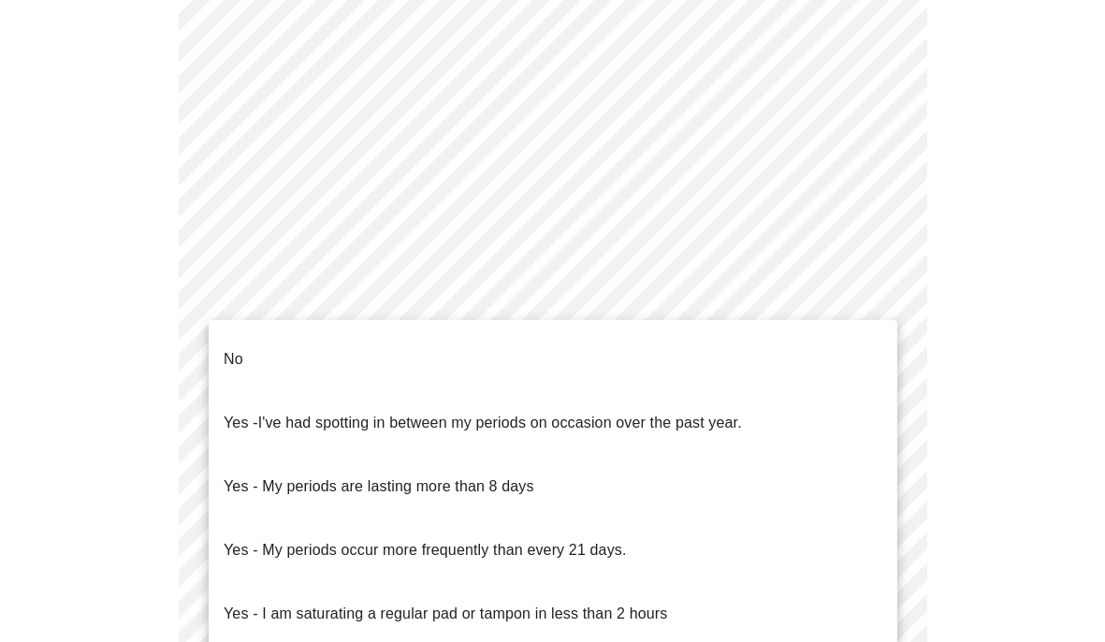
click at [403, 344] on li "No" at bounding box center [553, 360] width 689 height 64
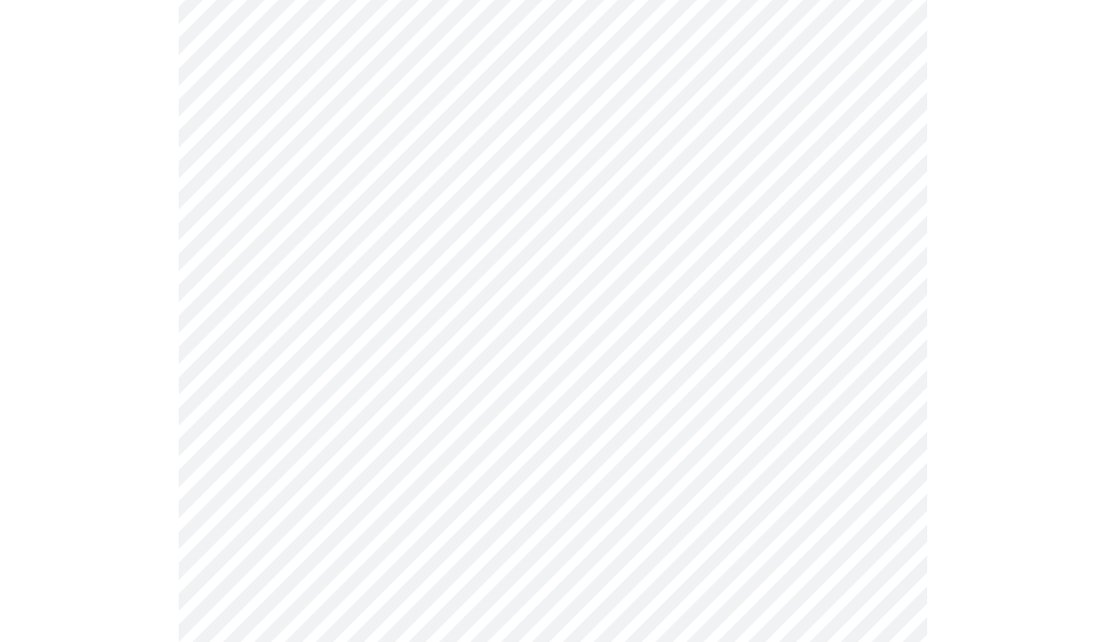
scroll to position [1022, 0]
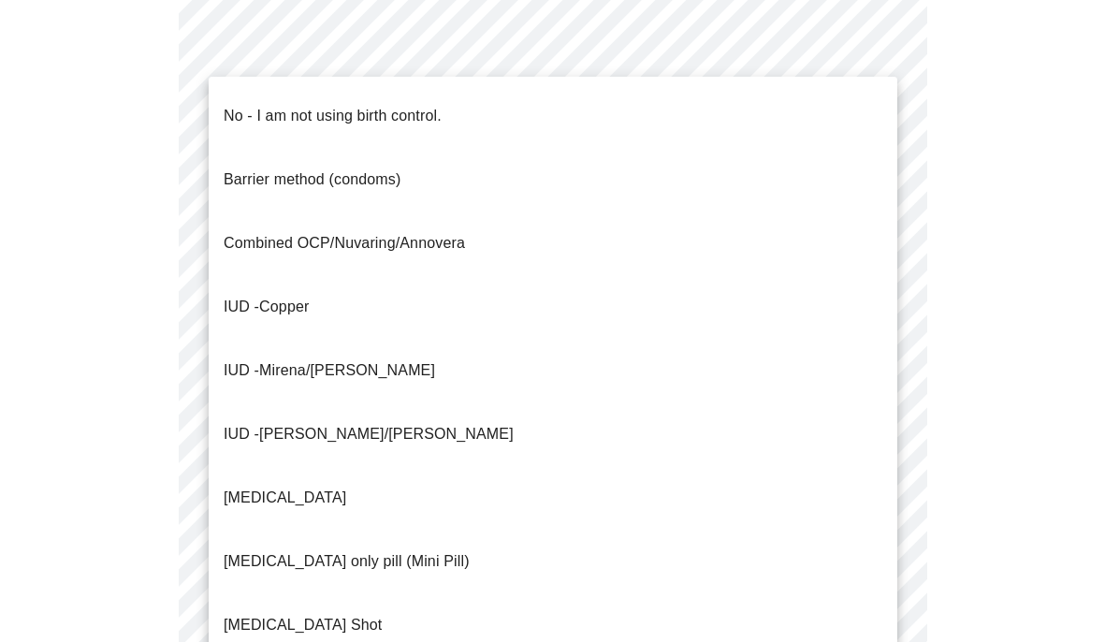
click at [411, 106] on p "No - I am not using birth control." at bounding box center [333, 116] width 218 height 22
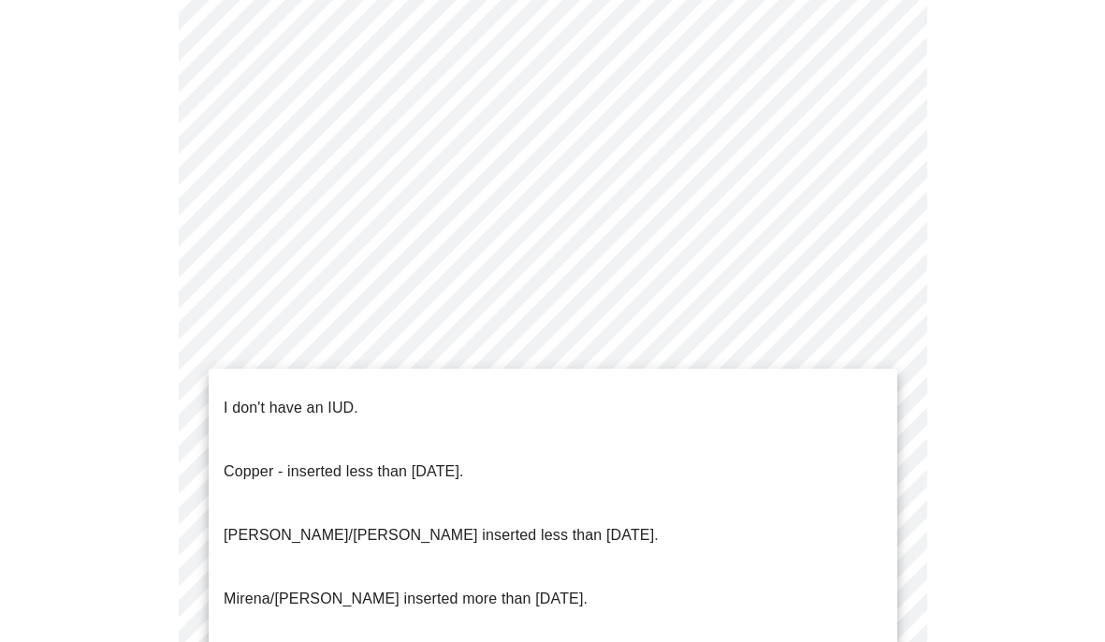
click at [438, 397] on li "I don't have an IUD." at bounding box center [553, 408] width 689 height 64
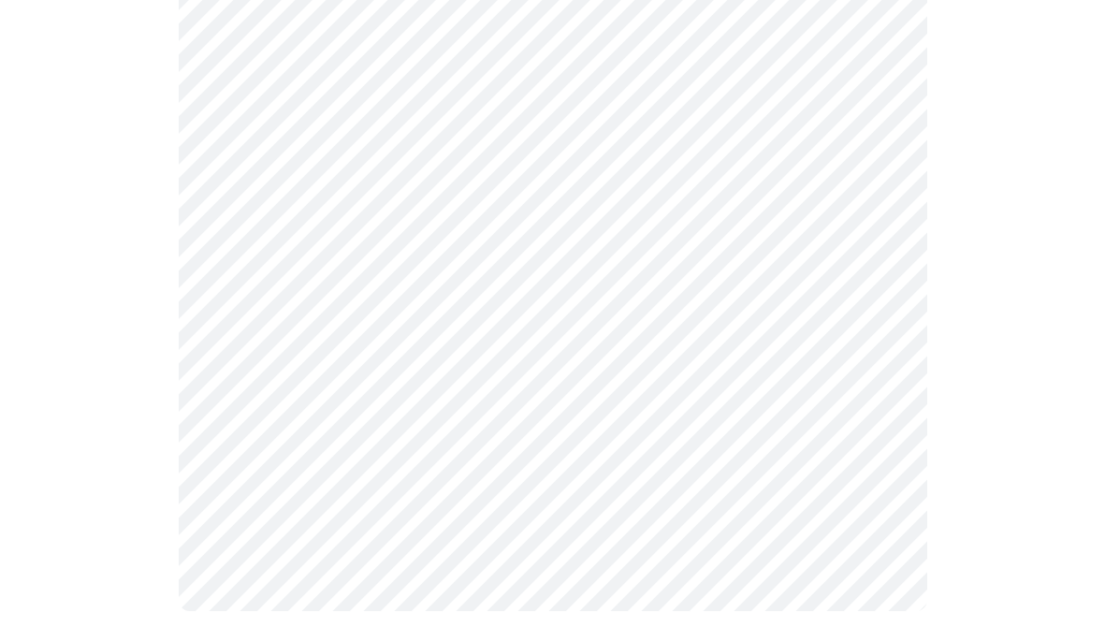
scroll to position [1196, 0]
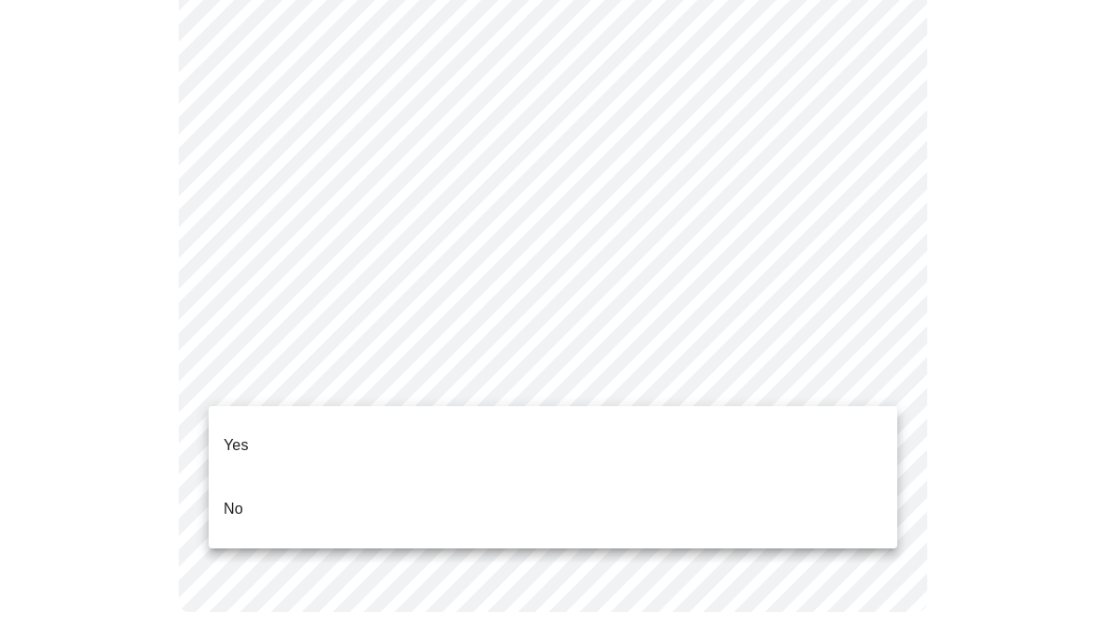
click at [393, 428] on li "Yes" at bounding box center [553, 446] width 689 height 64
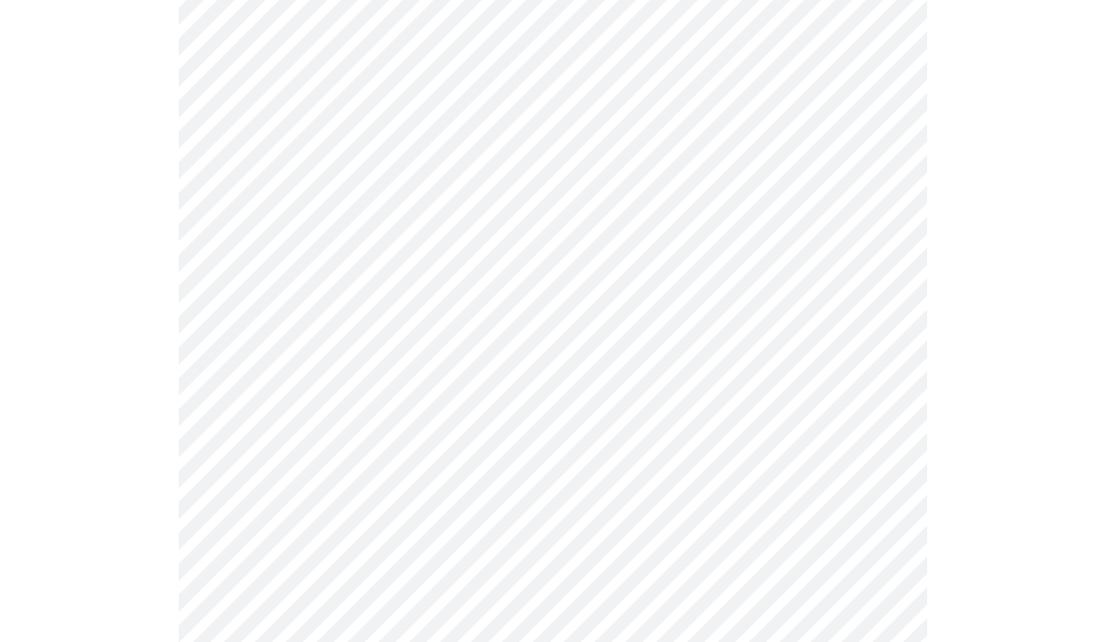
scroll to position [256, 0]
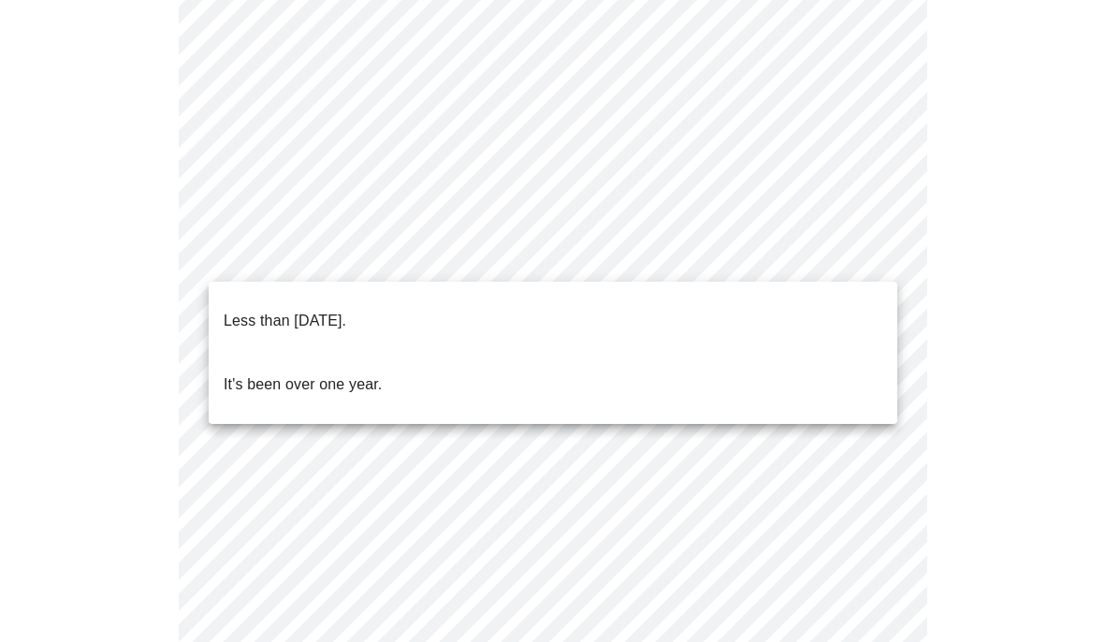
click at [874, 254] on body "MyMenopauseRx Appointments Messaging Labs Uploads Medications Community Refer a…" at bounding box center [552, 521] width 1090 height 1540
click at [416, 354] on li "It's been over one year." at bounding box center [553, 385] width 689 height 64
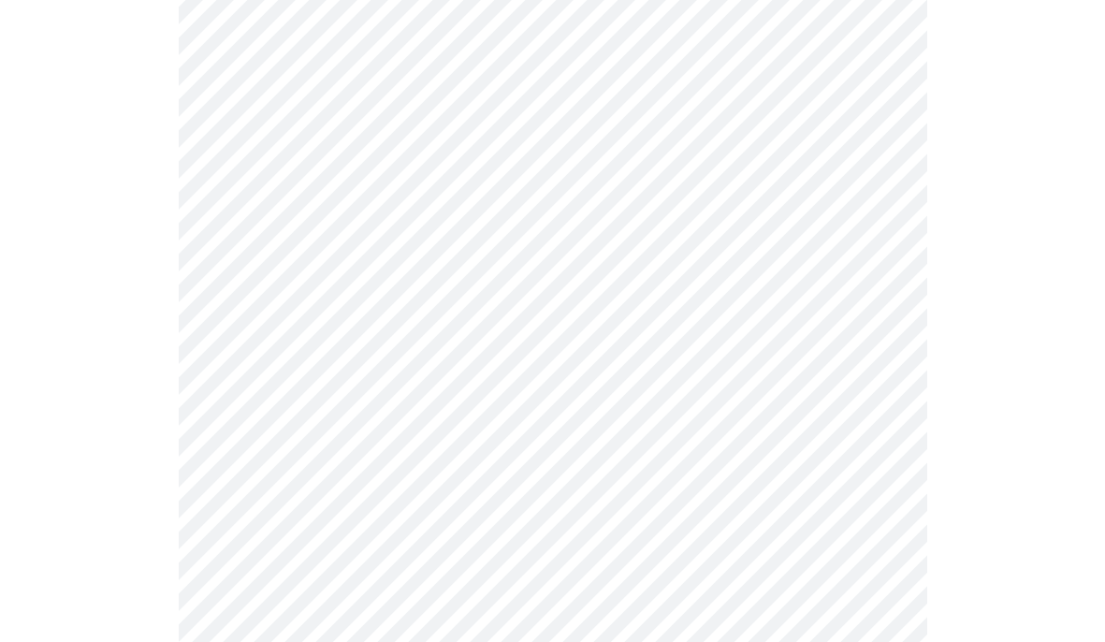
click at [872, 418] on body "MyMenopauseRx Appointments Messaging Labs Uploads Medications Community Refer a…" at bounding box center [552, 515] width 1090 height 1529
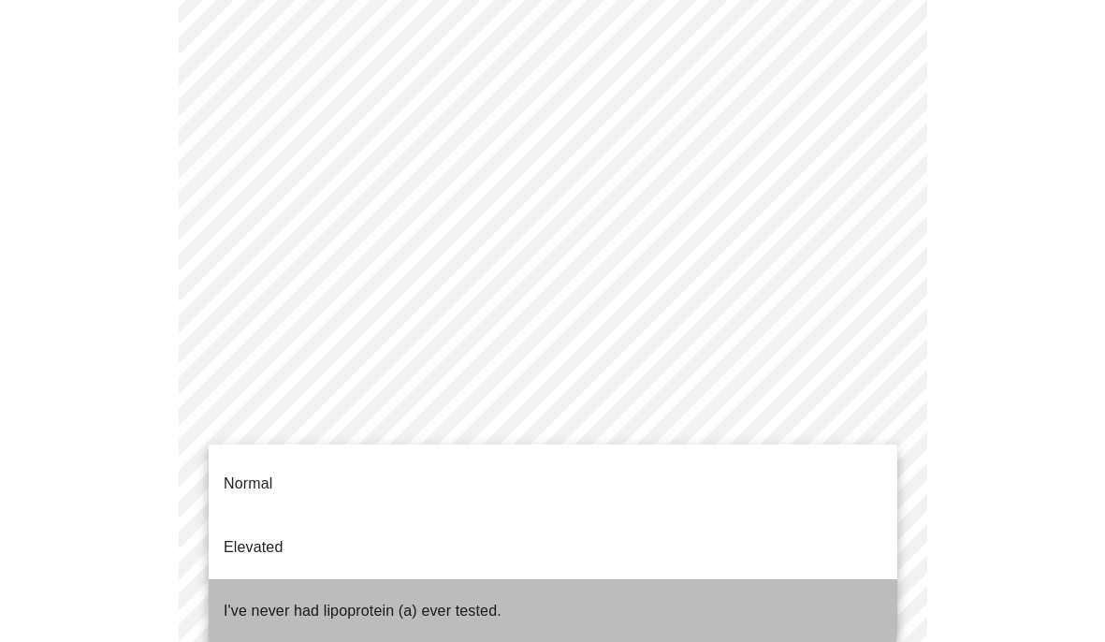
click at [530, 579] on li "I've never had lipoprotein (a) ever tested." at bounding box center [553, 611] width 689 height 64
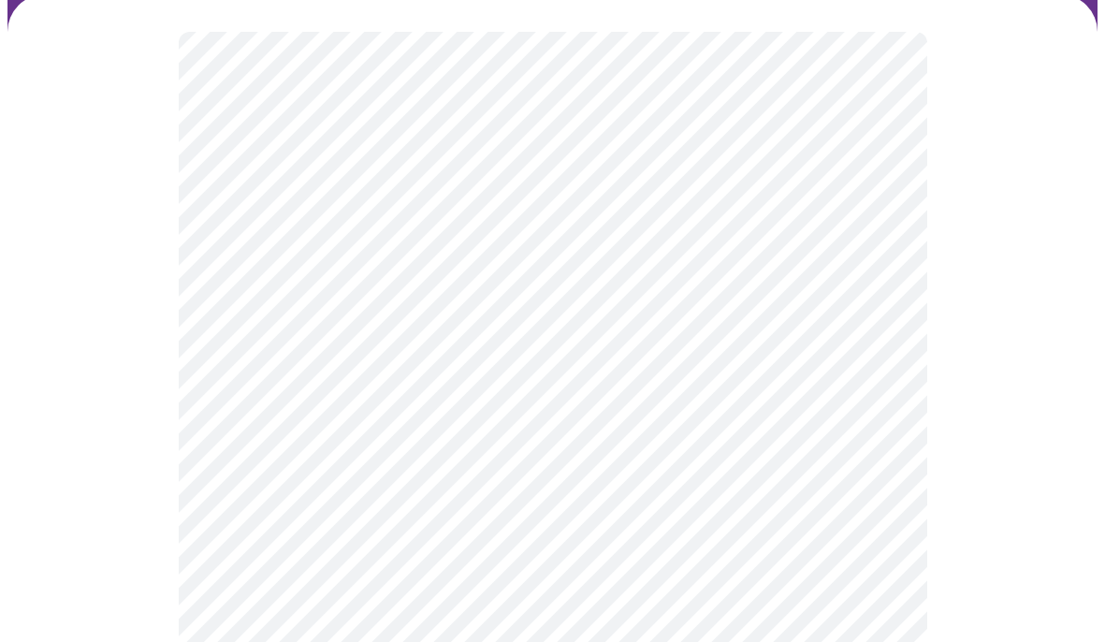
scroll to position [180, 0]
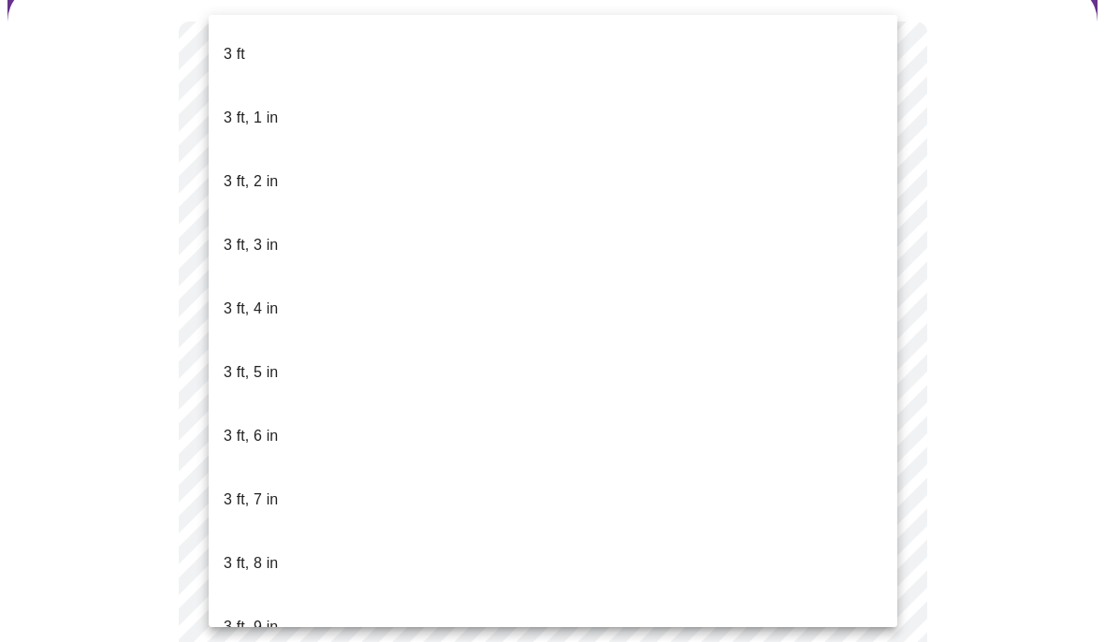
click at [877, 386] on body "MyMenopauseRx Appointments Messaging Labs Uploads Medications Community Refer a…" at bounding box center [552, 340] width 1090 height 1024
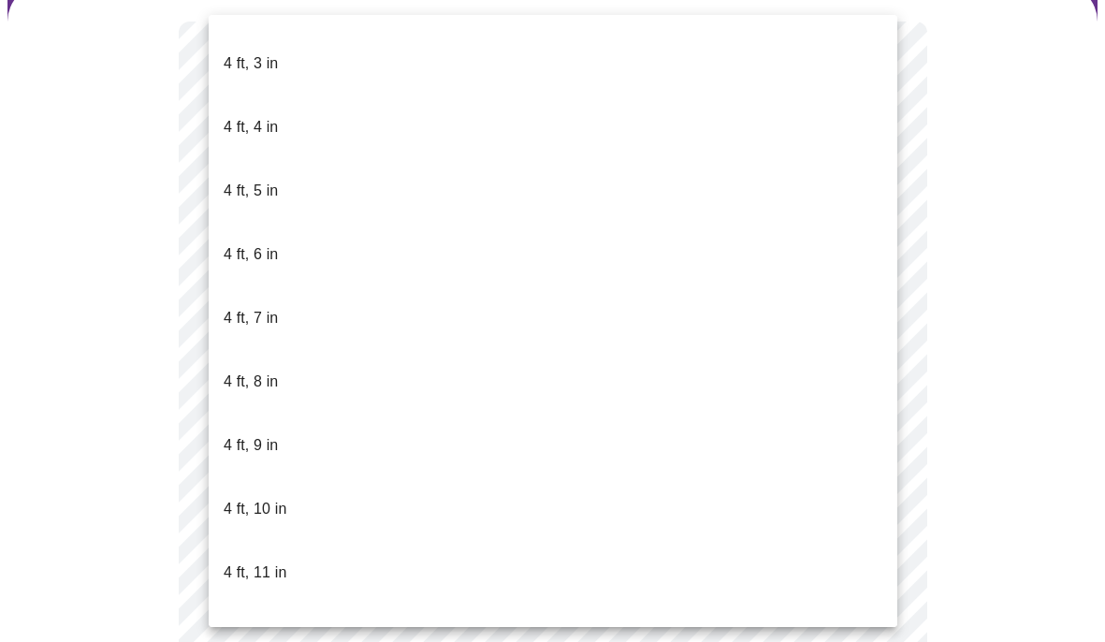
scroll to position [950, 0]
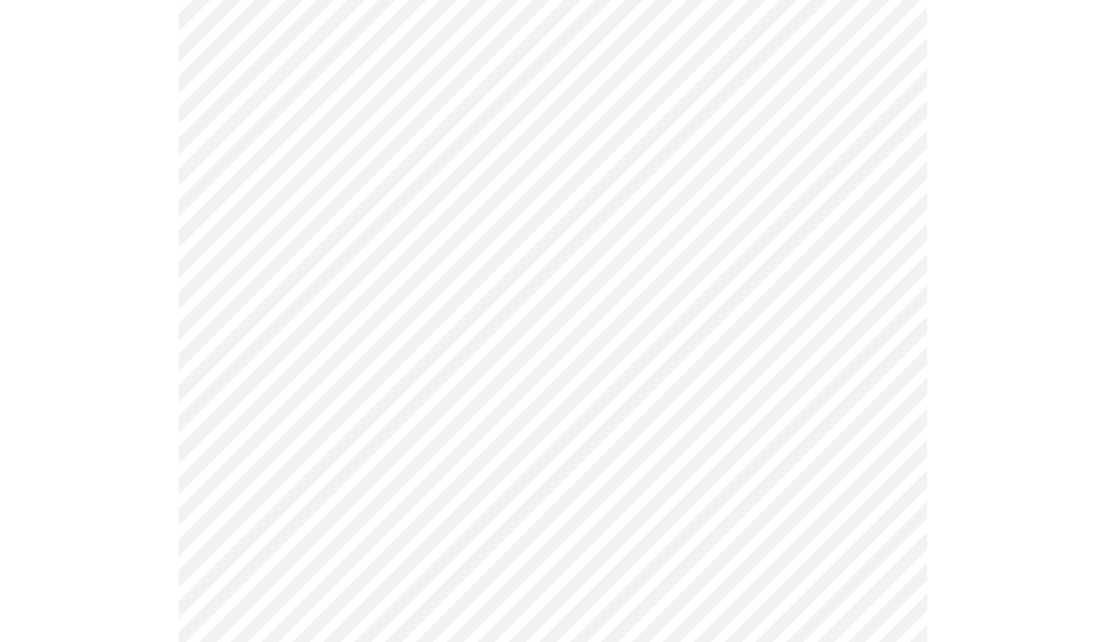
scroll to position [4906, 0]
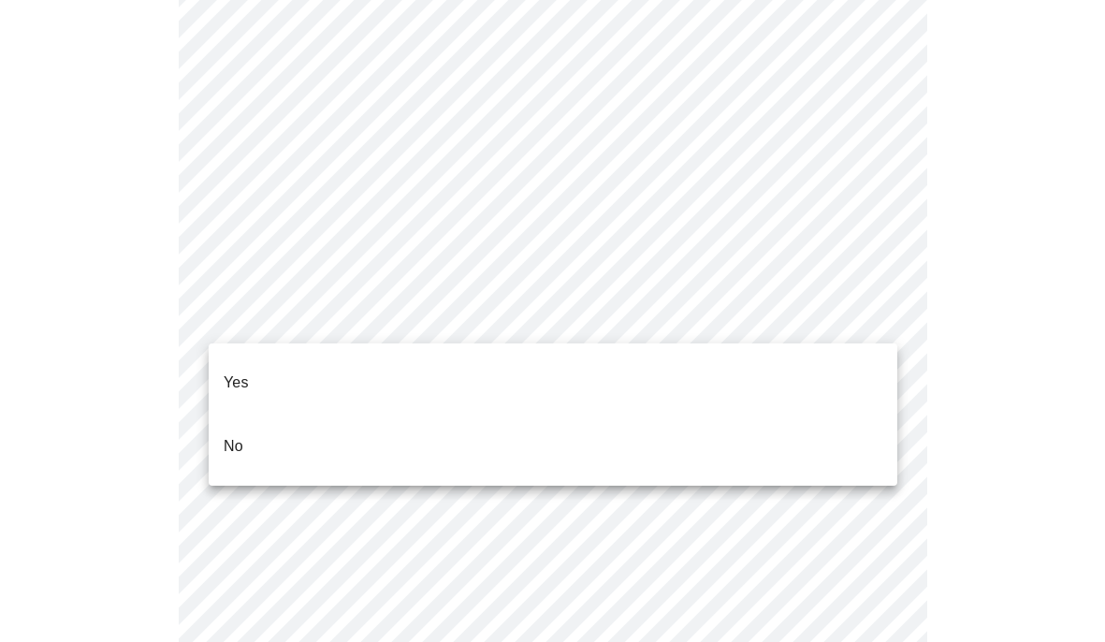
click at [609, 436] on li "No" at bounding box center [553, 447] width 689 height 64
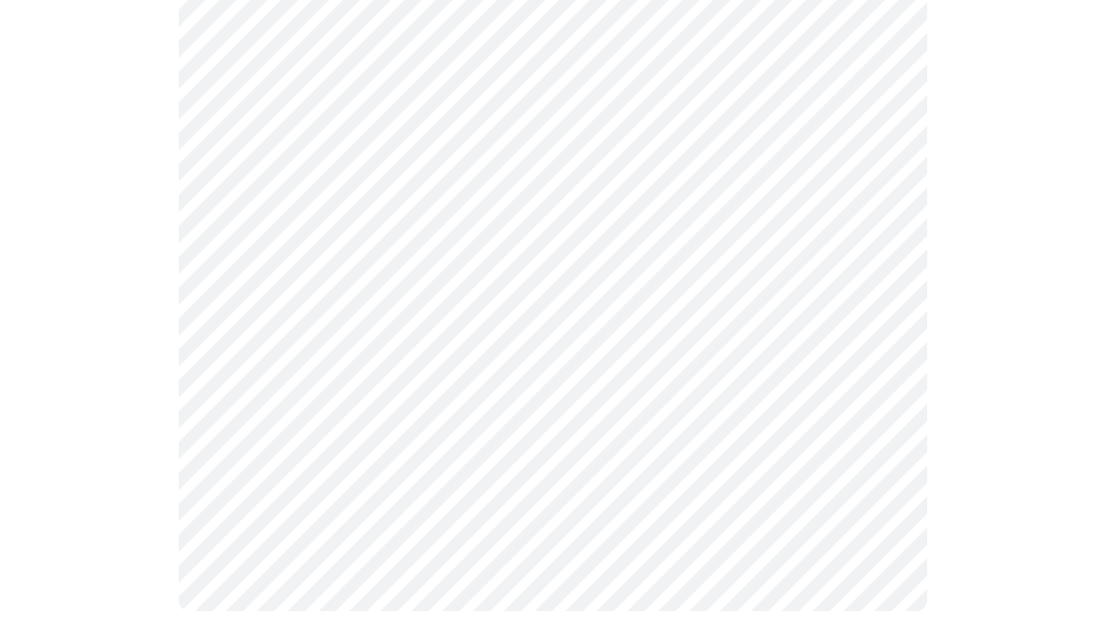
scroll to position [1210, 0]
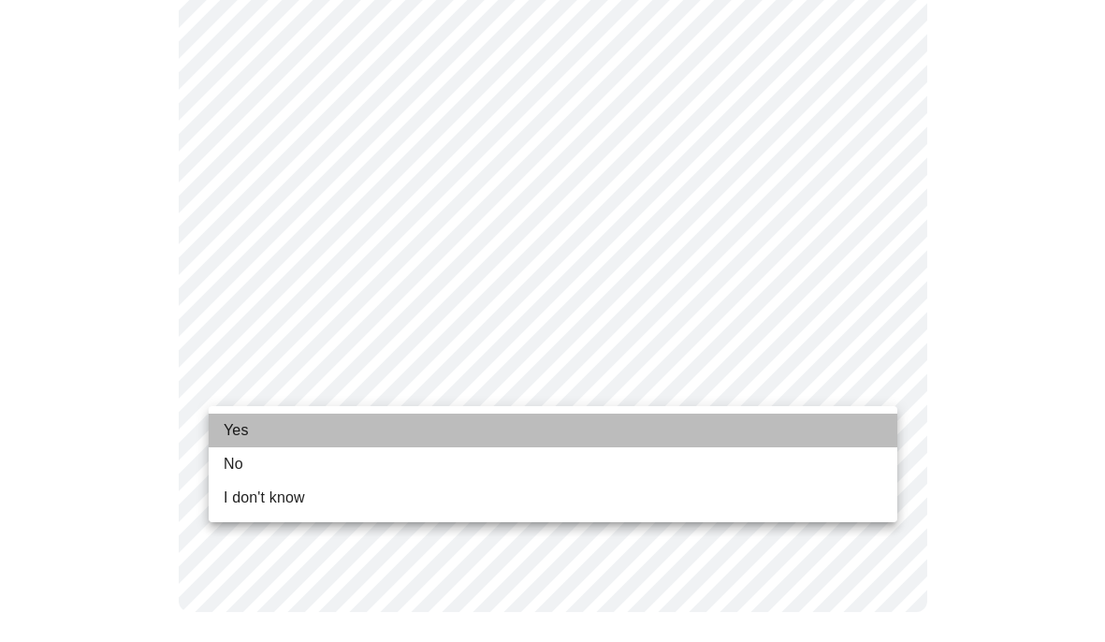
click at [826, 419] on li "Yes" at bounding box center [553, 431] width 689 height 34
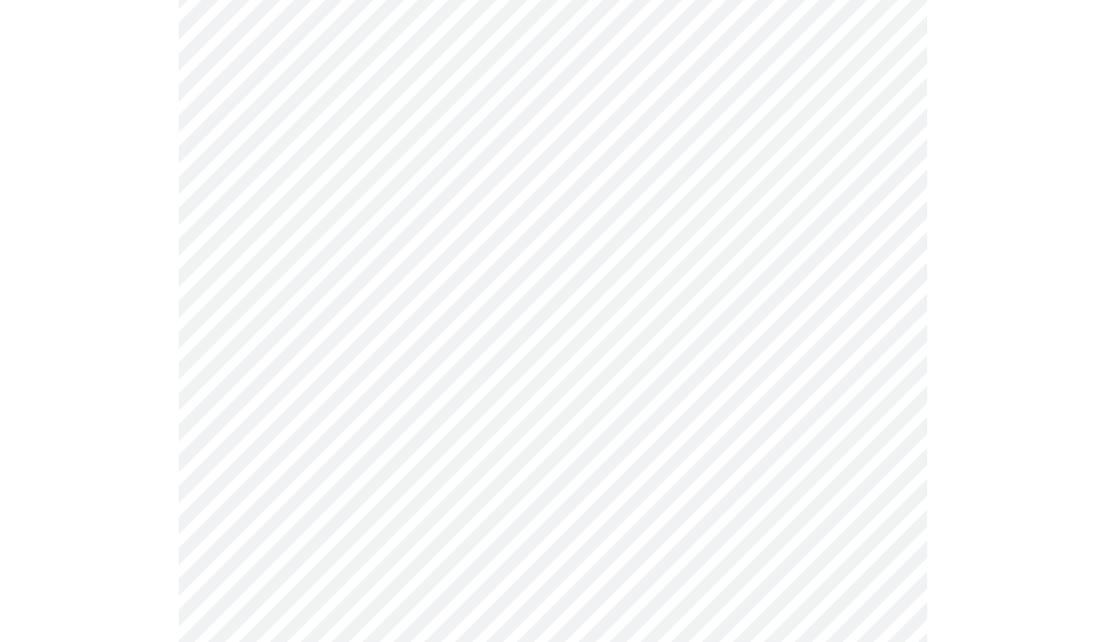
scroll to position [257, 0]
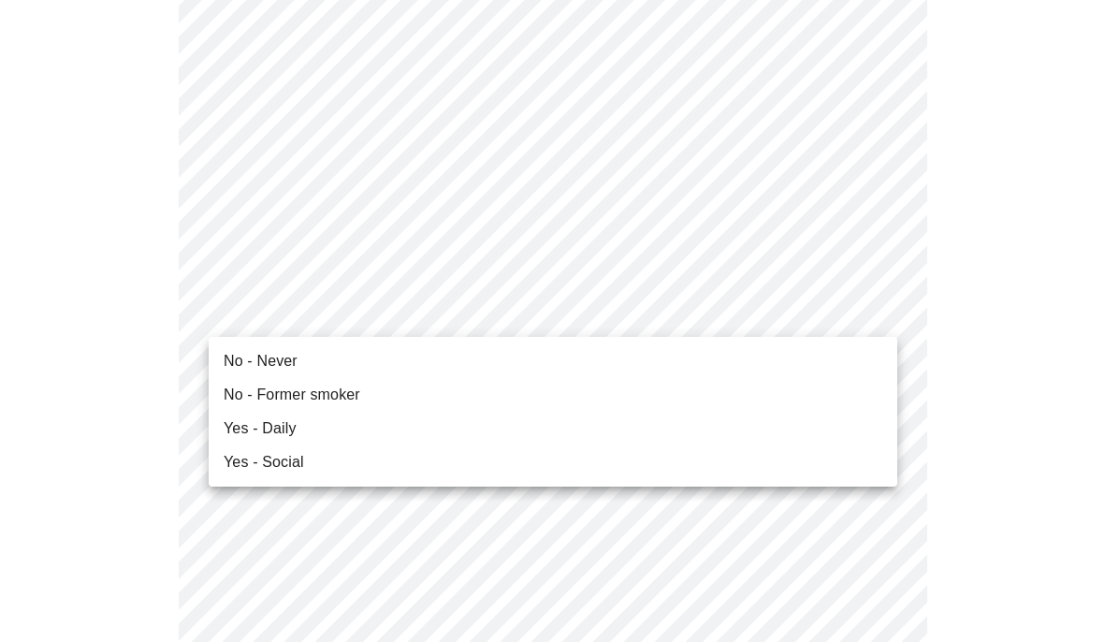
click at [725, 369] on li "No - Never" at bounding box center [553, 361] width 689 height 34
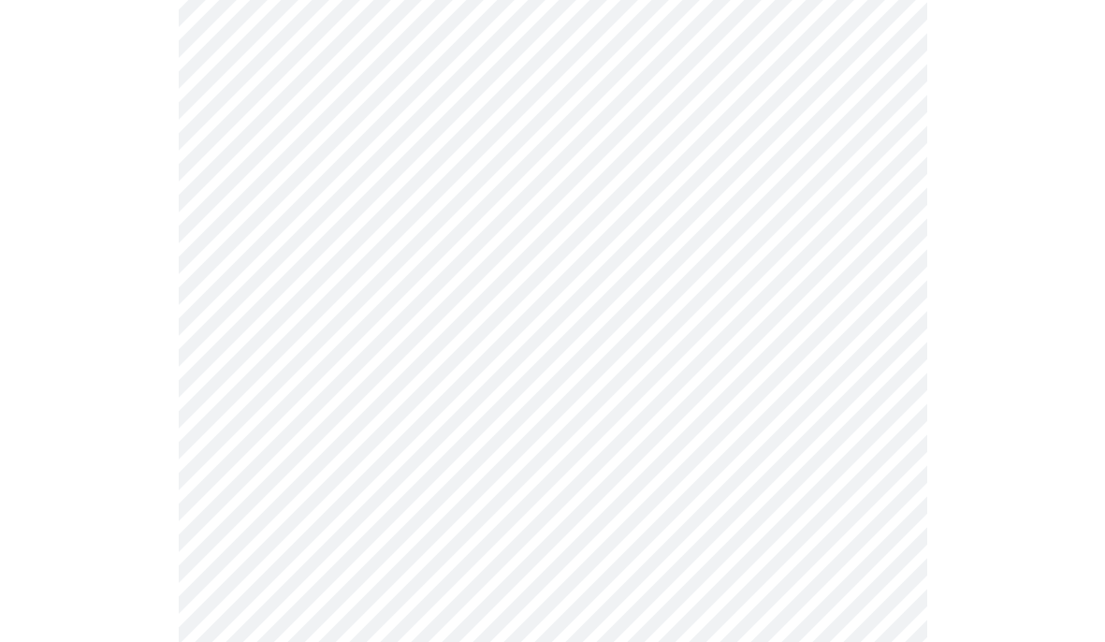
scroll to position [1603, 0]
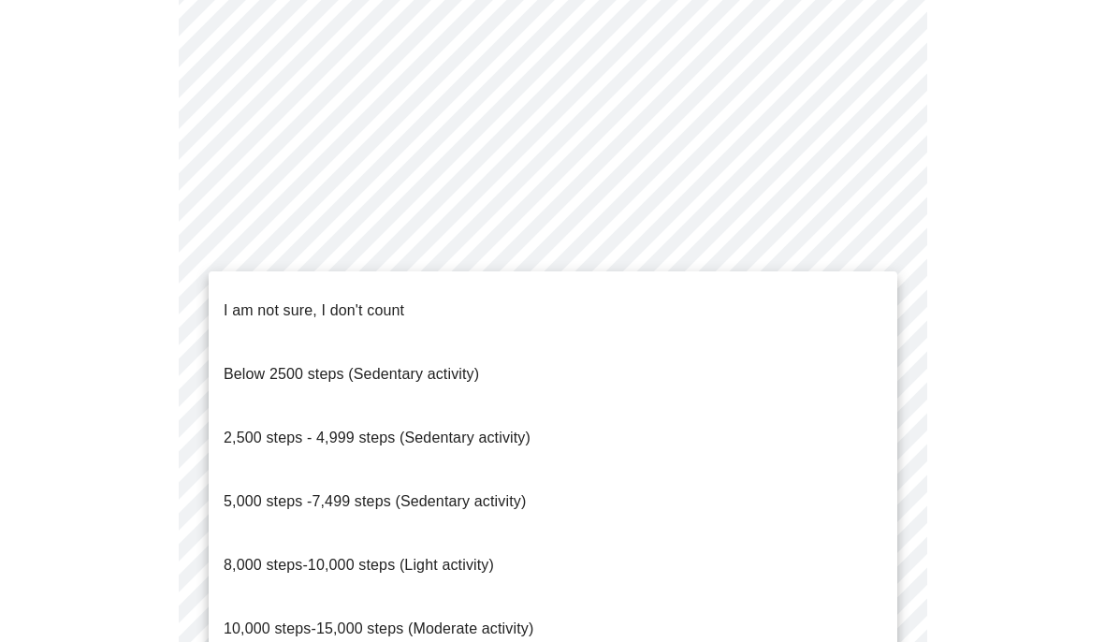
click at [469, 557] on span "8,000 steps-10,000 steps (Light activity)" at bounding box center [359, 565] width 270 height 16
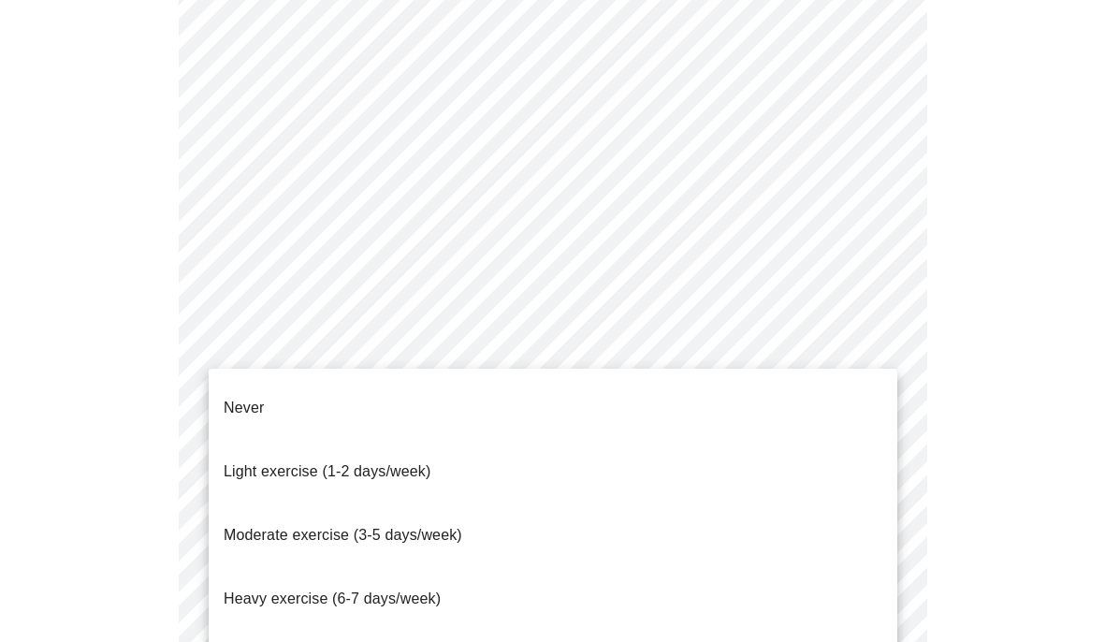
click at [411, 463] on span "Light exercise (1-2 days/week)" at bounding box center [328, 471] width 208 height 16
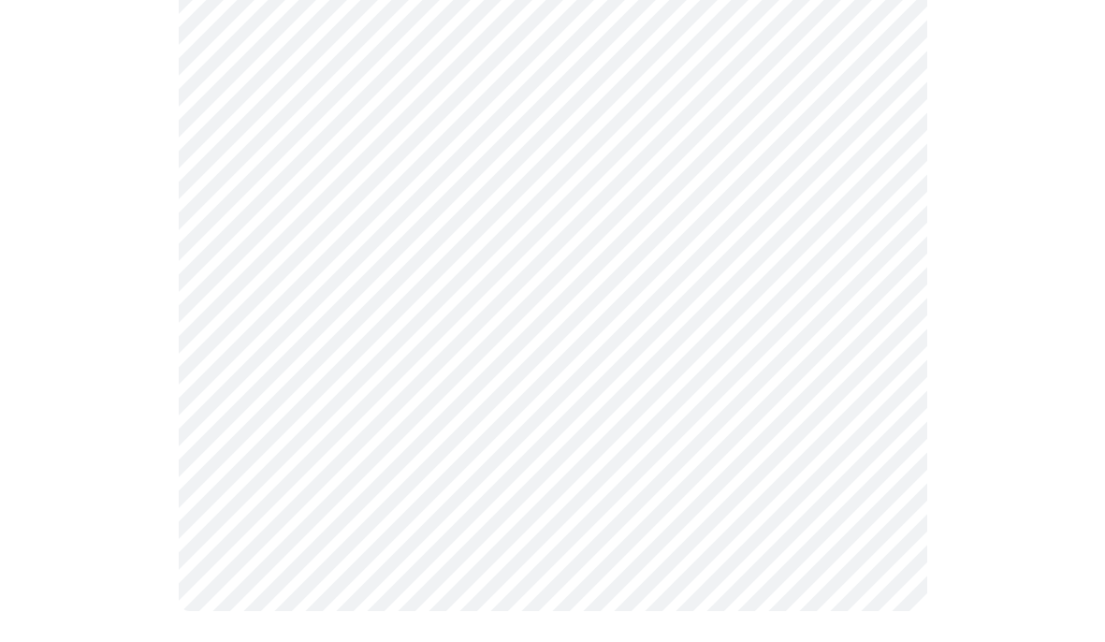
scroll to position [1810, 0]
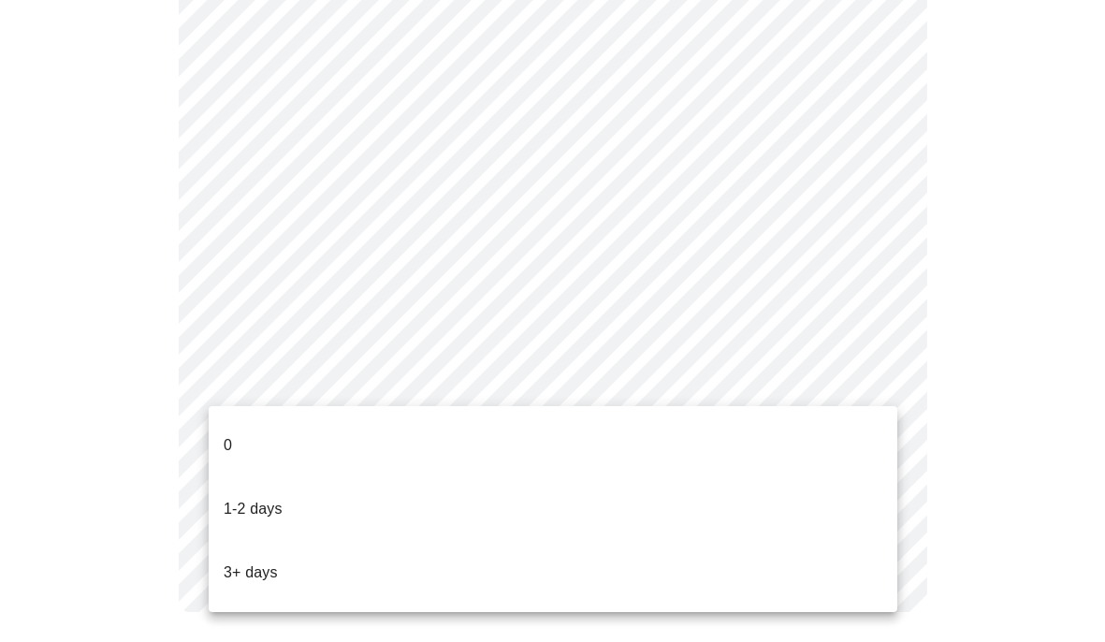
click at [283, 481] on li "1-2 days" at bounding box center [553, 509] width 689 height 64
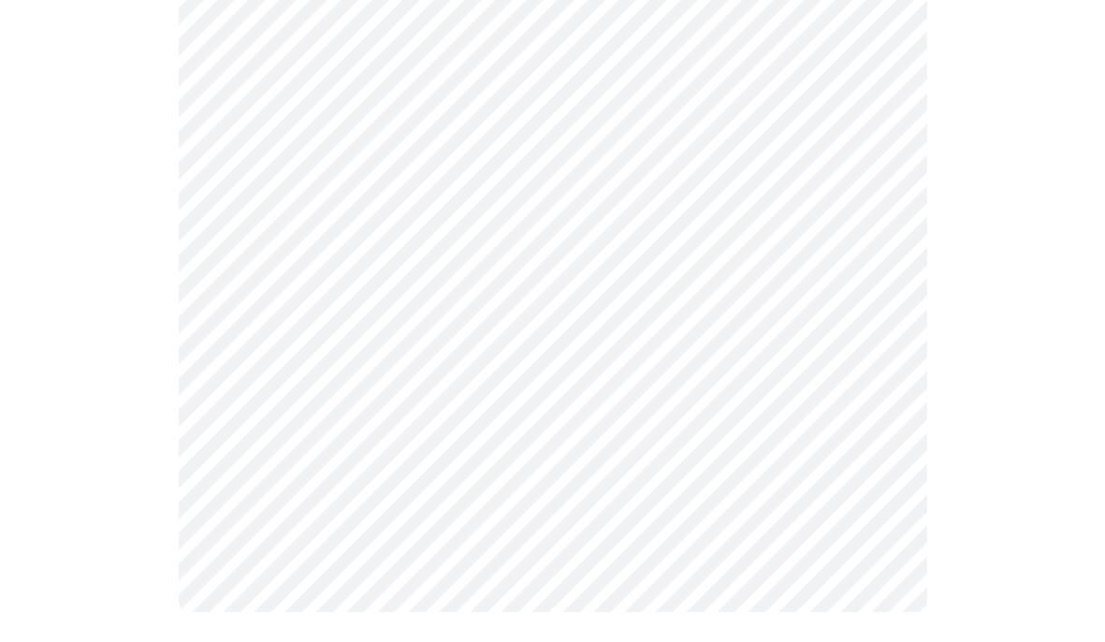
scroll to position [0, 0]
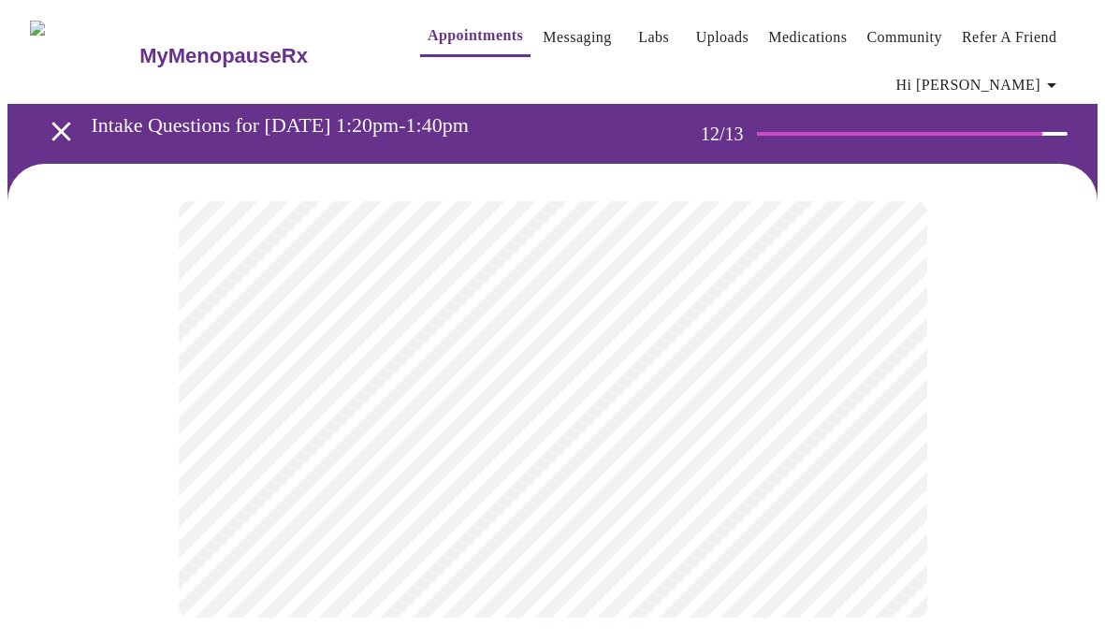
click at [879, 410] on body "MyMenopauseRx Appointments Messaging Labs Uploads Medications Community Refer a…" at bounding box center [552, 331] width 1090 height 648
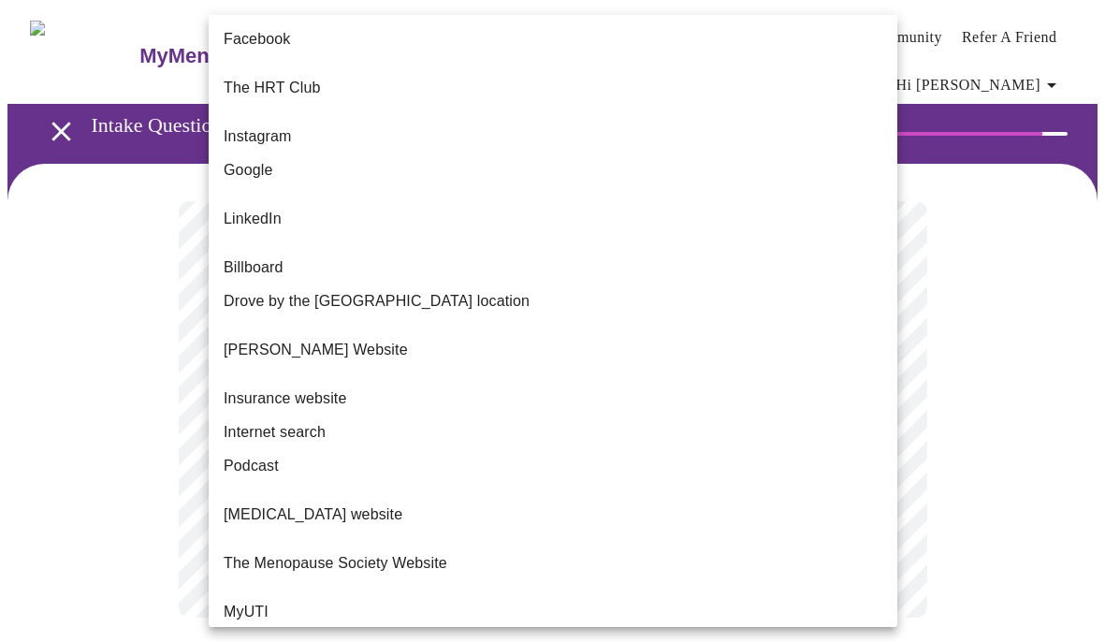
click at [320, 421] on span "Internet search" at bounding box center [275, 432] width 102 height 22
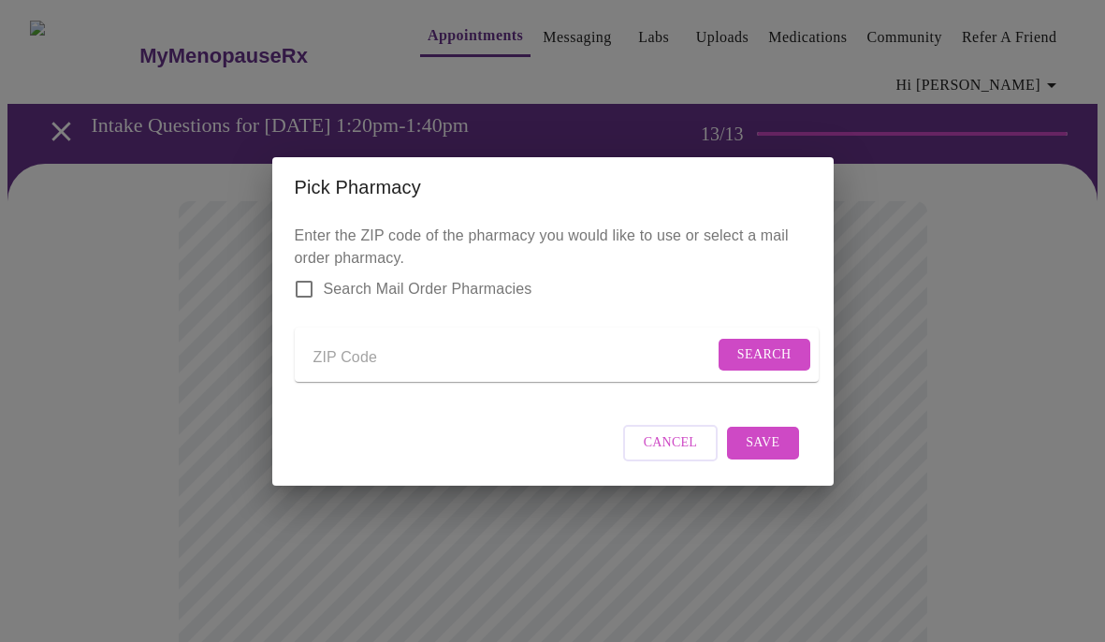
click at [349, 346] on input "Send a message to your care team" at bounding box center [514, 359] width 401 height 30
type input "78640"
click at [752, 344] on span "Search" at bounding box center [765, 355] width 54 height 23
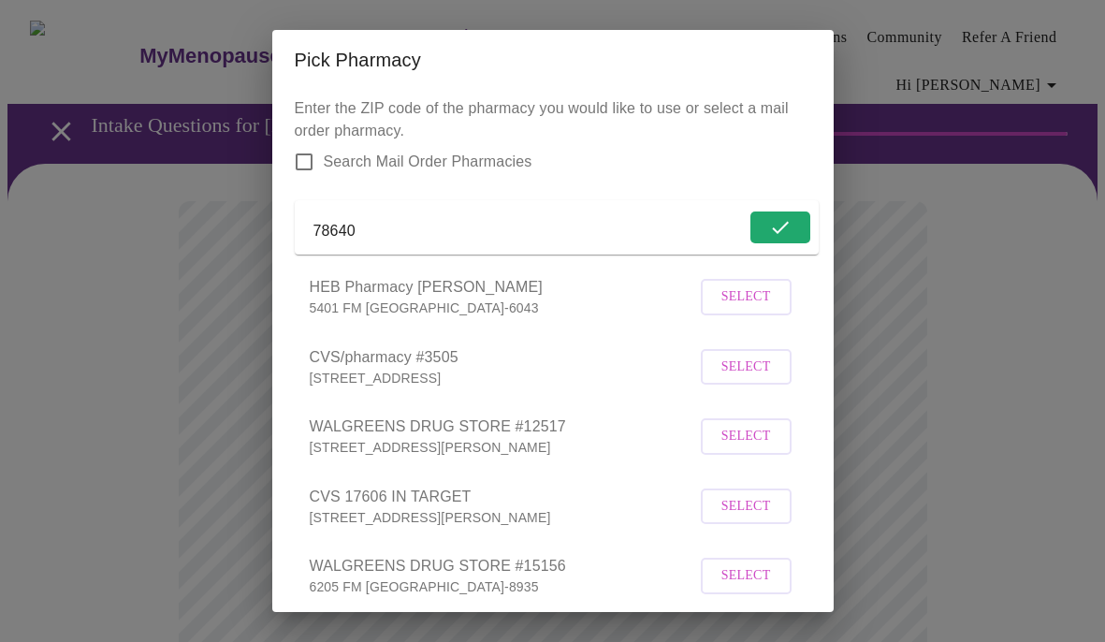
click at [740, 379] on span "Select" at bounding box center [747, 367] width 50 height 23
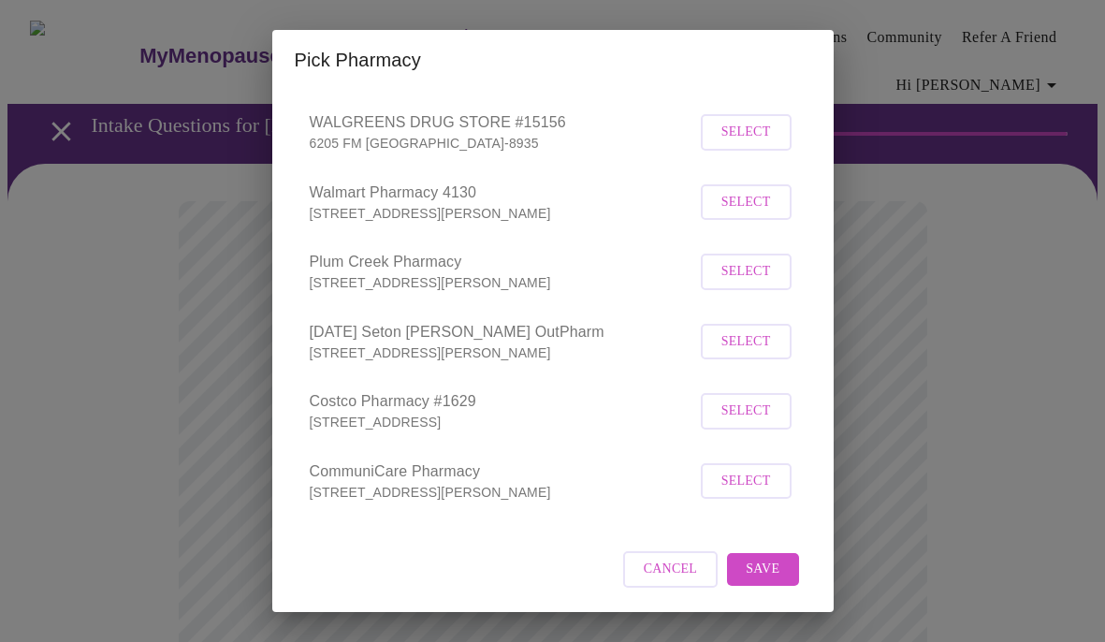
scroll to position [462, 0]
click at [754, 564] on span "Save" at bounding box center [763, 569] width 34 height 23
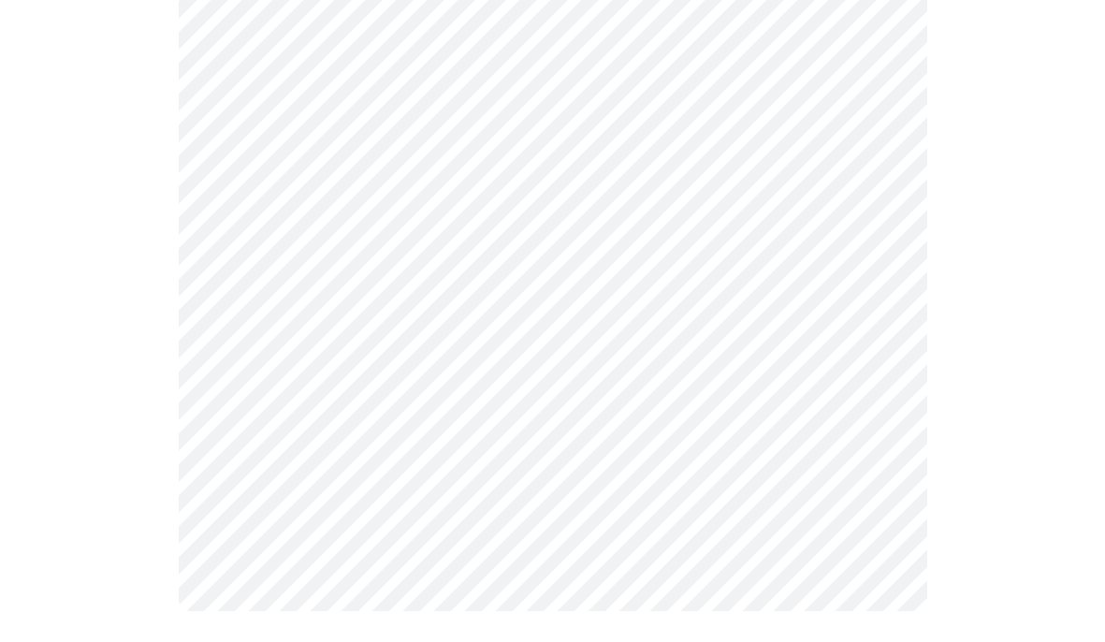
scroll to position [786, 0]
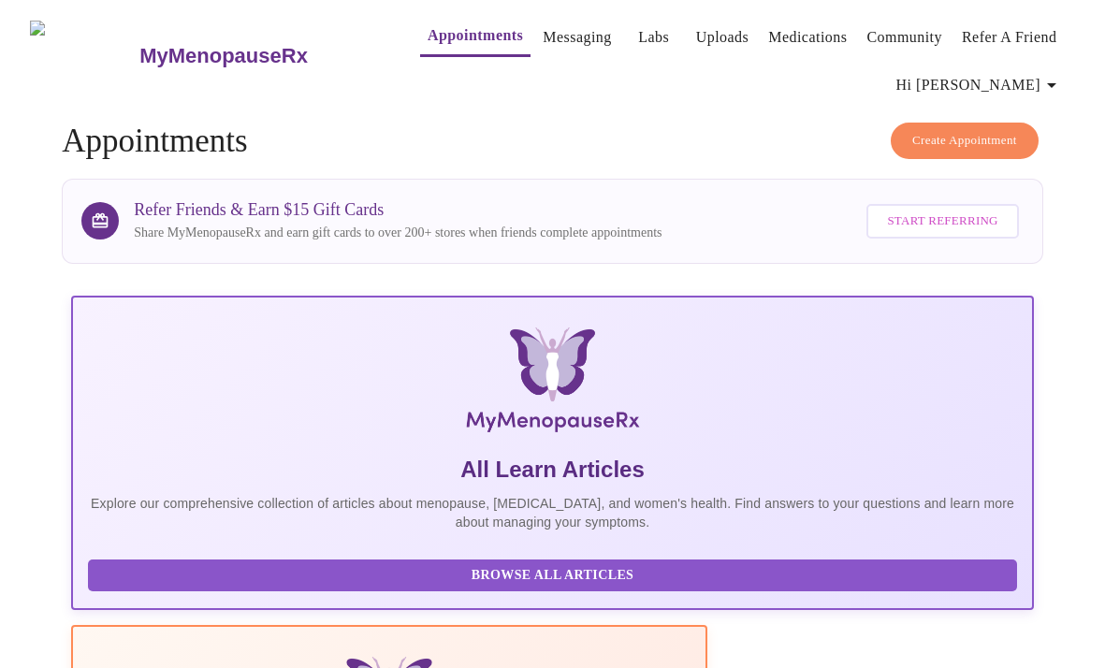
click at [442, 31] on link "Appointments" at bounding box center [475, 35] width 95 height 26
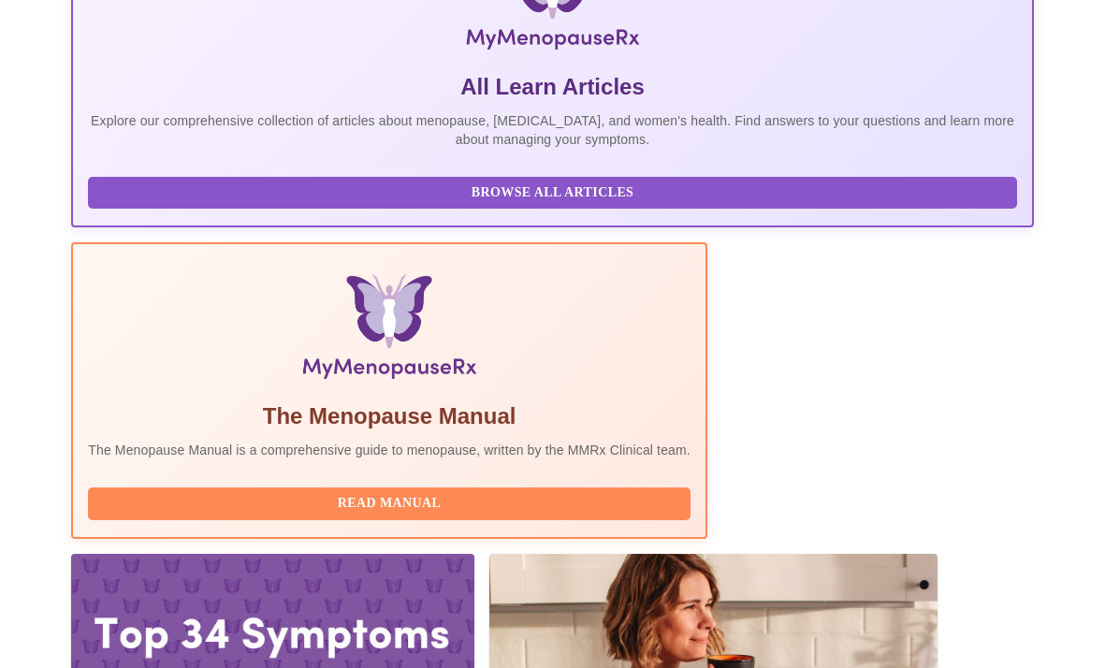
scroll to position [381, 0]
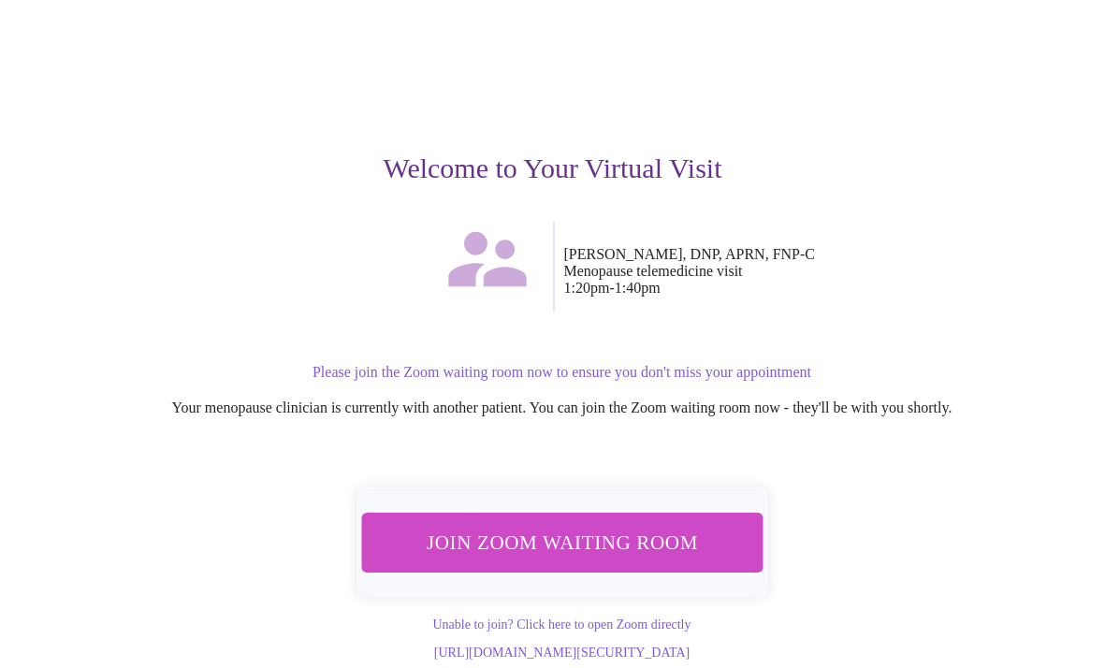
scroll to position [125, 0]
click at [516, 525] on span "Join Zoom Waiting Room" at bounding box center [562, 542] width 352 height 35
click at [531, 530] on span "Join Zoom Waiting Room" at bounding box center [562, 542] width 352 height 35
